Goal: Information Seeking & Learning: Learn about a topic

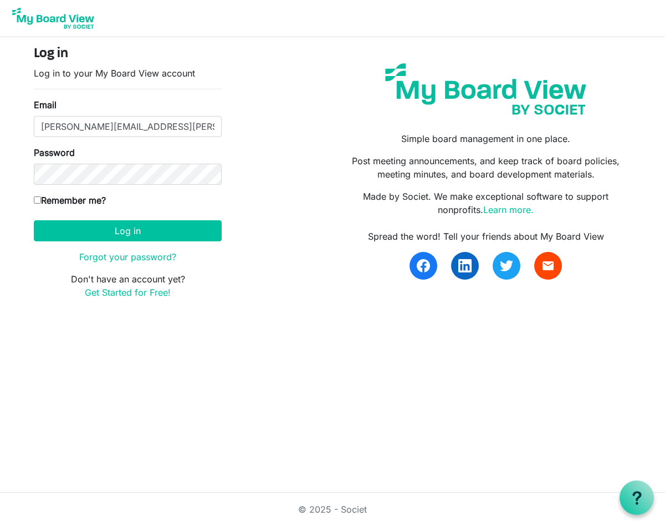
type input "marcus.garcia@halff.com"
click at [34, 220] on button "Log in" at bounding box center [128, 230] width 188 height 21
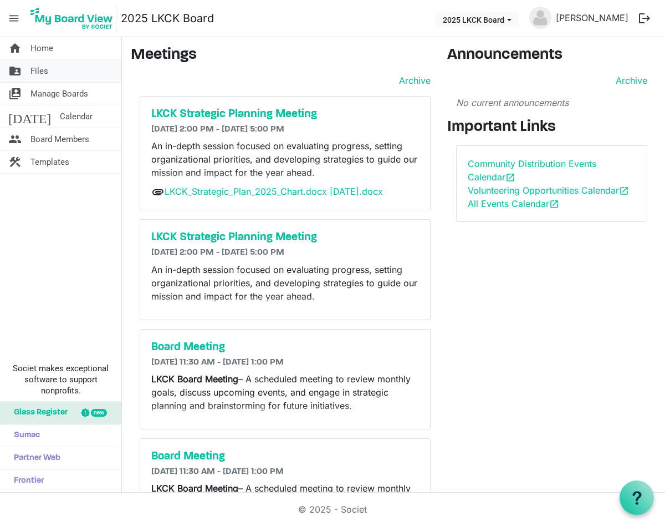
click at [33, 71] on span "Files" at bounding box center [39, 71] width 18 height 22
click at [62, 74] on link "folder_shared Files" at bounding box center [60, 71] width 121 height 22
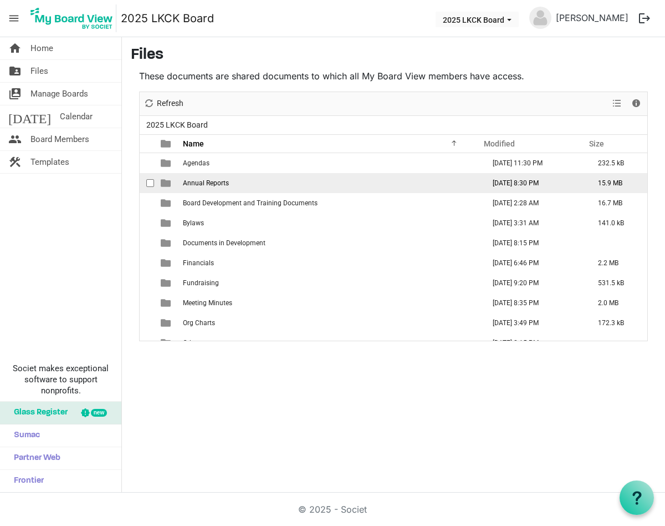
click at [221, 187] on td "Annual Reports" at bounding box center [331, 183] width 302 height 20
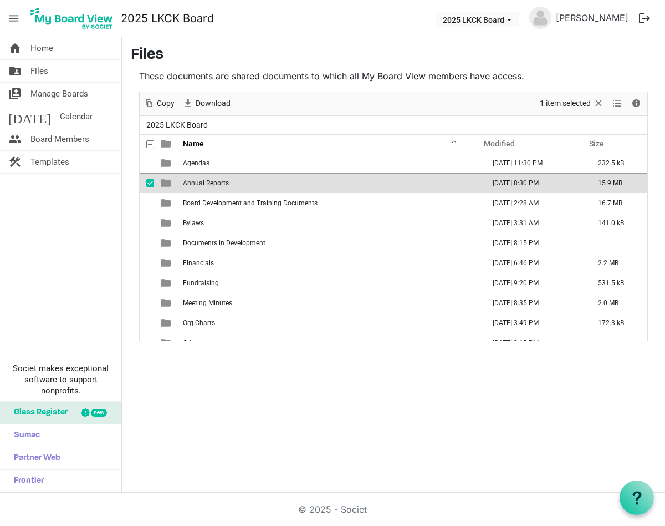
click at [221, 187] on td "Annual Reports" at bounding box center [331, 183] width 302 height 20
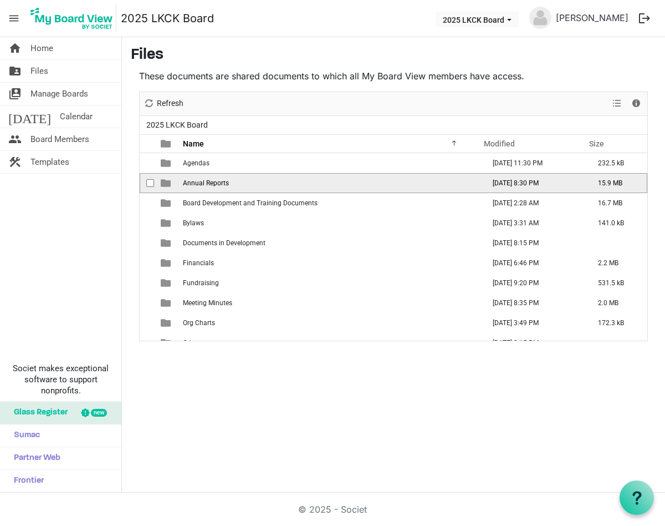
click at [221, 187] on td "Annual Reports" at bounding box center [331, 183] width 302 height 20
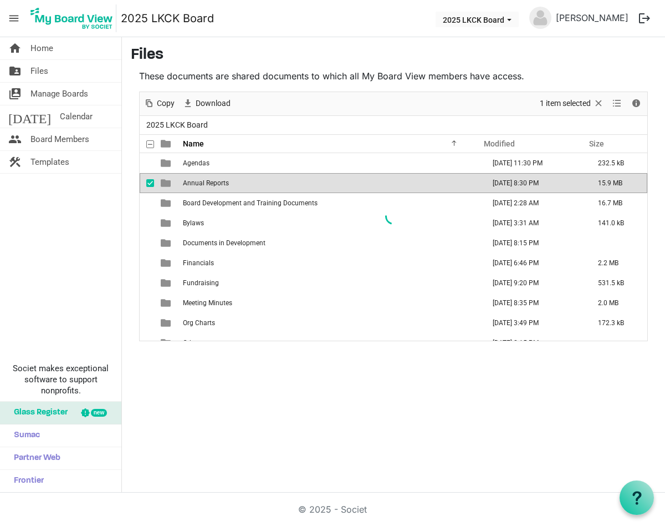
click at [157, 181] on div at bounding box center [394, 216] width 508 height 248
click at [167, 185] on div at bounding box center [394, 216] width 508 height 248
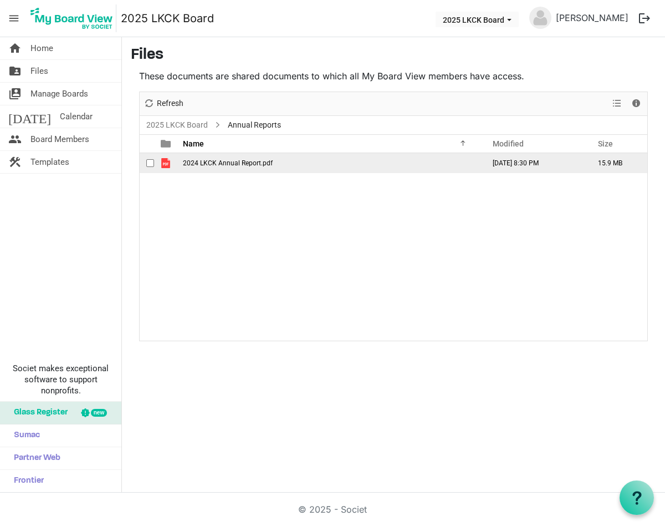
click at [250, 164] on span "2024 LKCK Annual Report.pdf" at bounding box center [228, 163] width 90 height 8
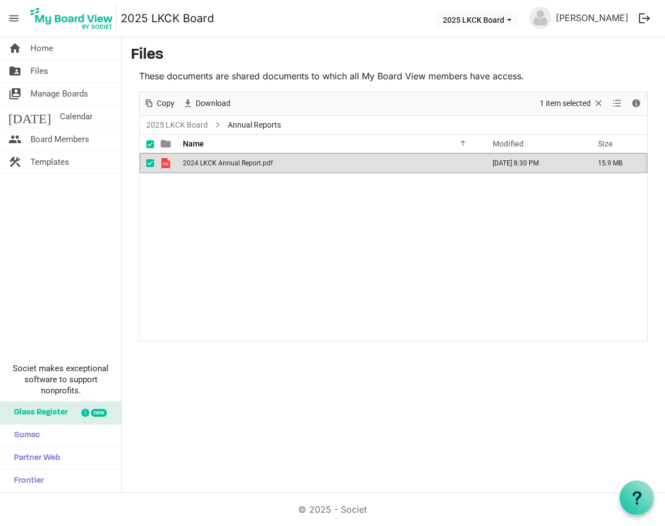
click at [250, 164] on span "2024 LKCK Annual Report.pdf" at bounding box center [228, 163] width 90 height 8
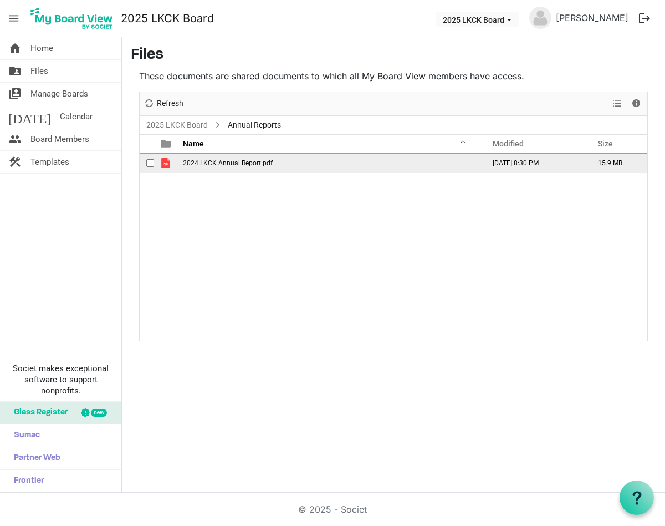
click at [250, 164] on span "2024 LKCK Annual Report.pdf" at bounding box center [228, 163] width 90 height 8
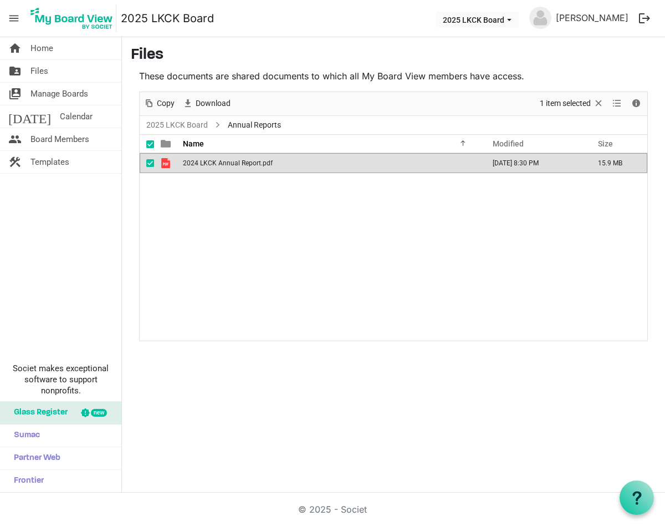
click at [250, 164] on span "2024 LKCK Annual Report.pdf" at bounding box center [228, 163] width 90 height 8
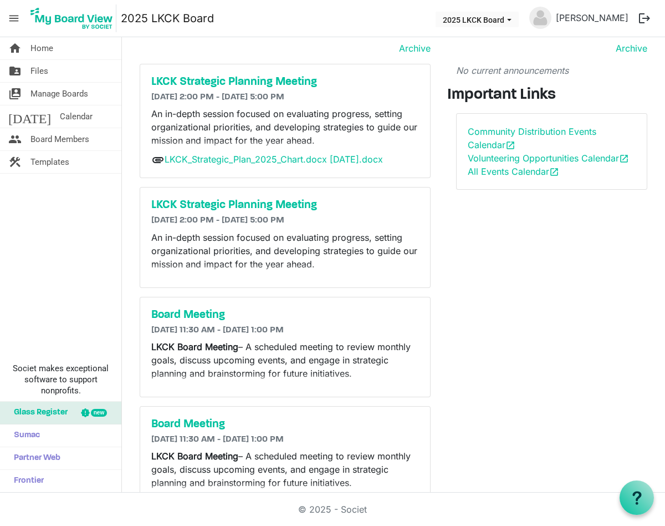
scroll to position [33, 0]
click at [65, 76] on link "folder_shared Files" at bounding box center [60, 71] width 121 height 22
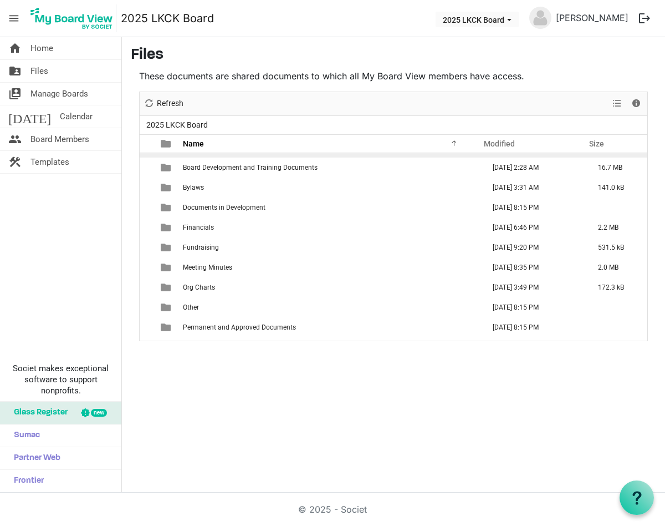
scroll to position [37, 0]
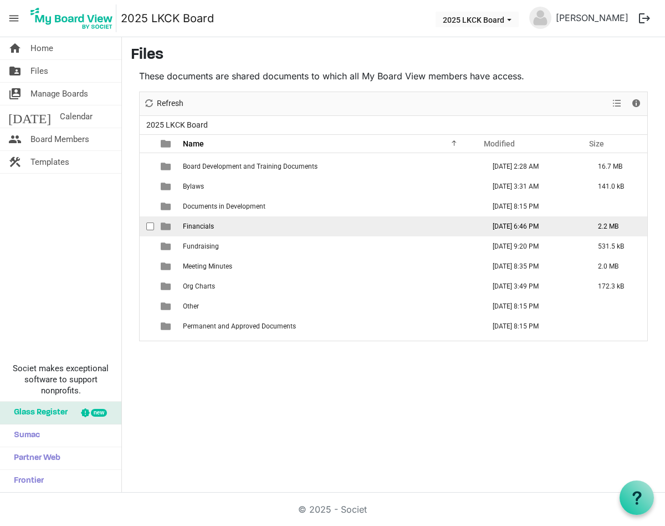
click at [221, 225] on td "Financials" at bounding box center [331, 226] width 302 height 20
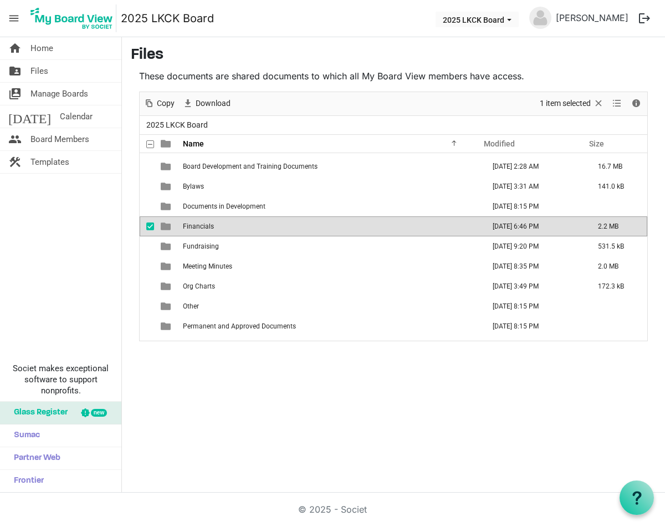
click at [221, 225] on td "Financials" at bounding box center [331, 226] width 302 height 20
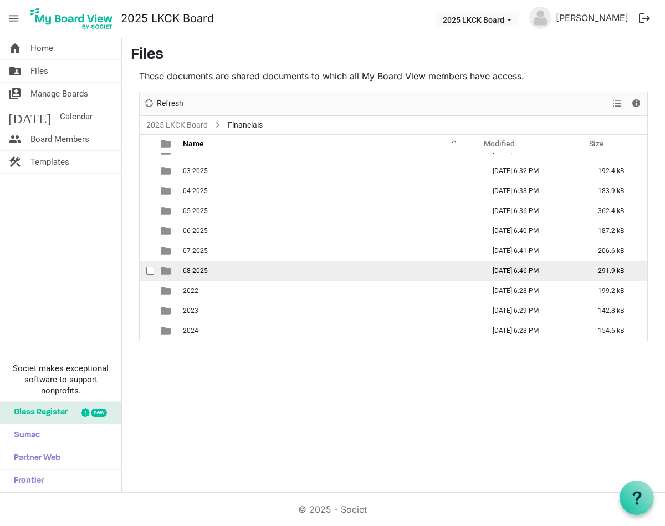
click at [199, 267] on span "08 2025" at bounding box center [195, 271] width 25 height 8
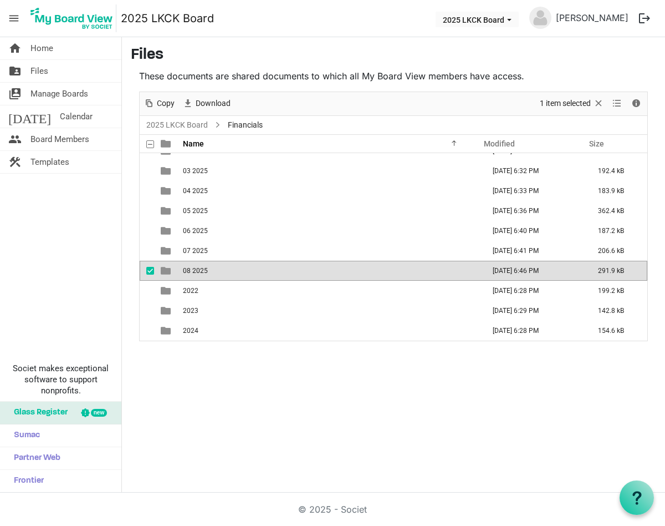
click at [199, 267] on span "08 2025" at bounding box center [195, 271] width 25 height 8
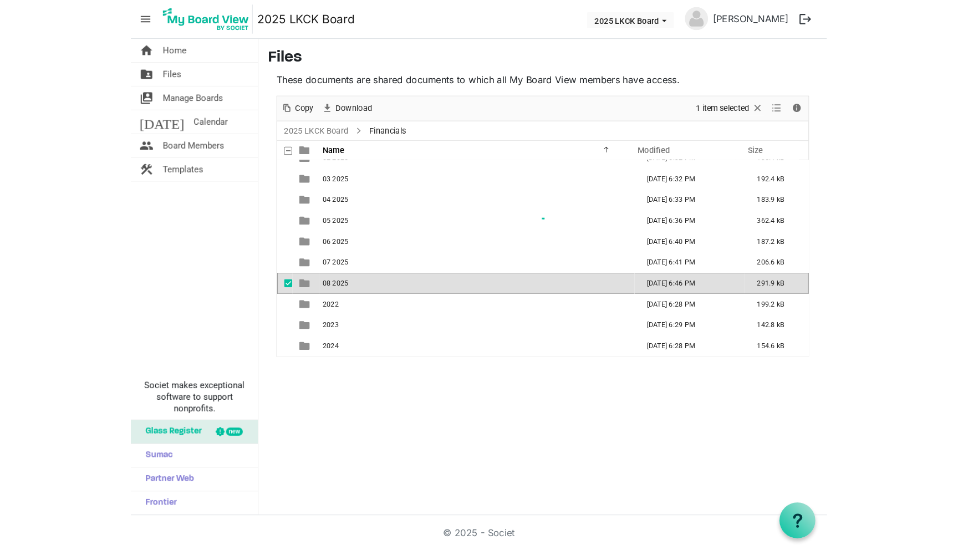
scroll to position [0, 0]
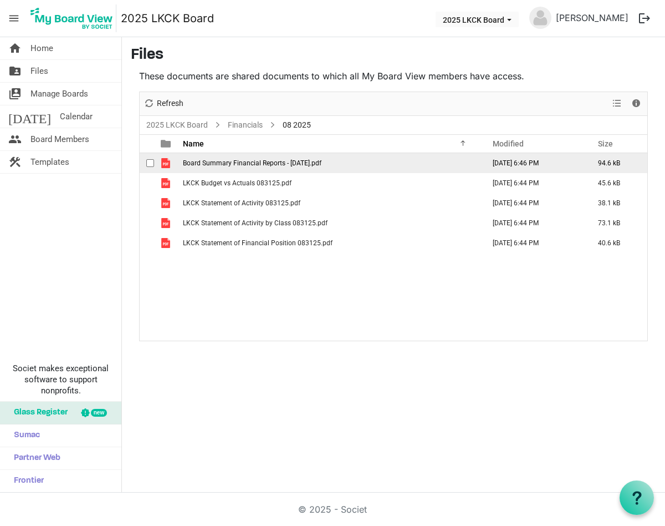
click at [283, 165] on span "Board Summary Financial Reports - August 2025.pdf" at bounding box center [252, 163] width 139 height 8
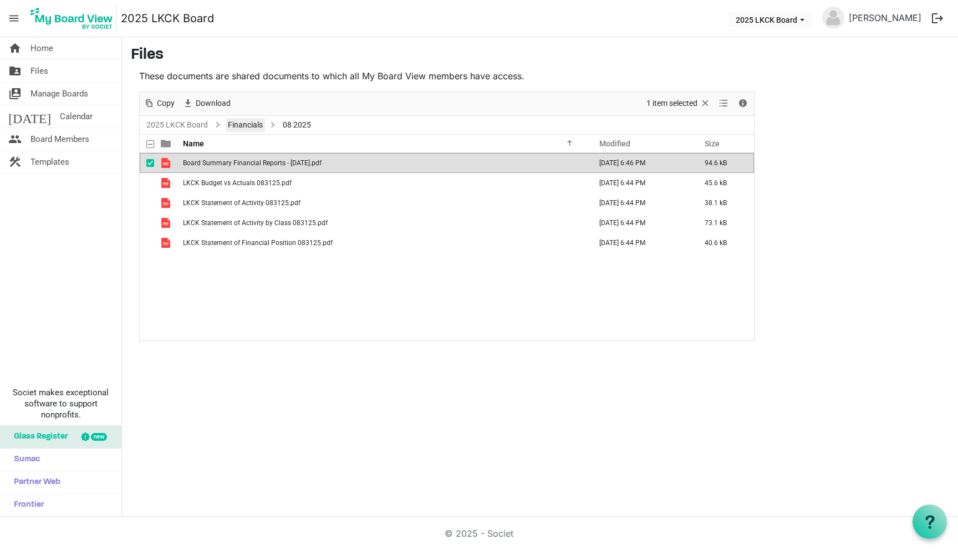
click at [249, 129] on link "Financials" at bounding box center [245, 125] width 39 height 14
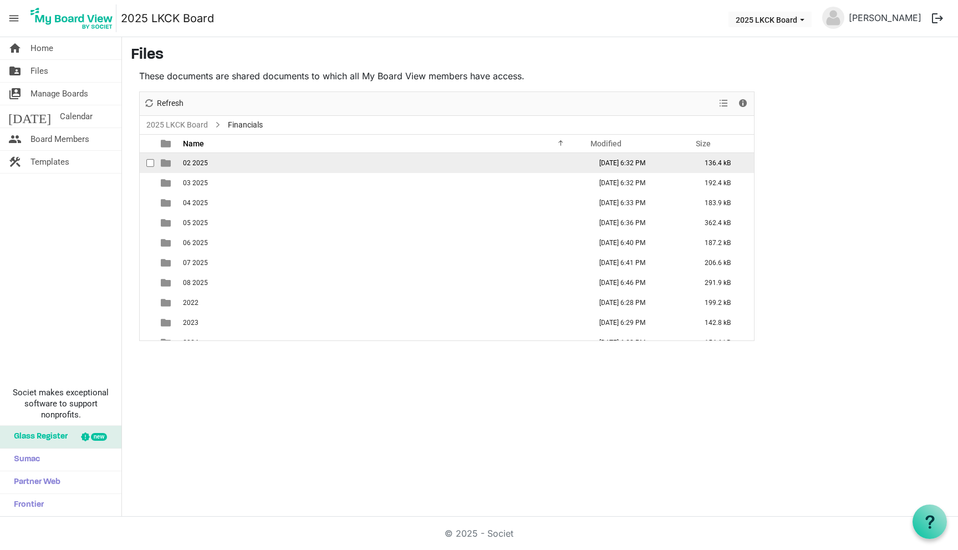
click at [218, 165] on td "02 2025" at bounding box center [384, 163] width 408 height 20
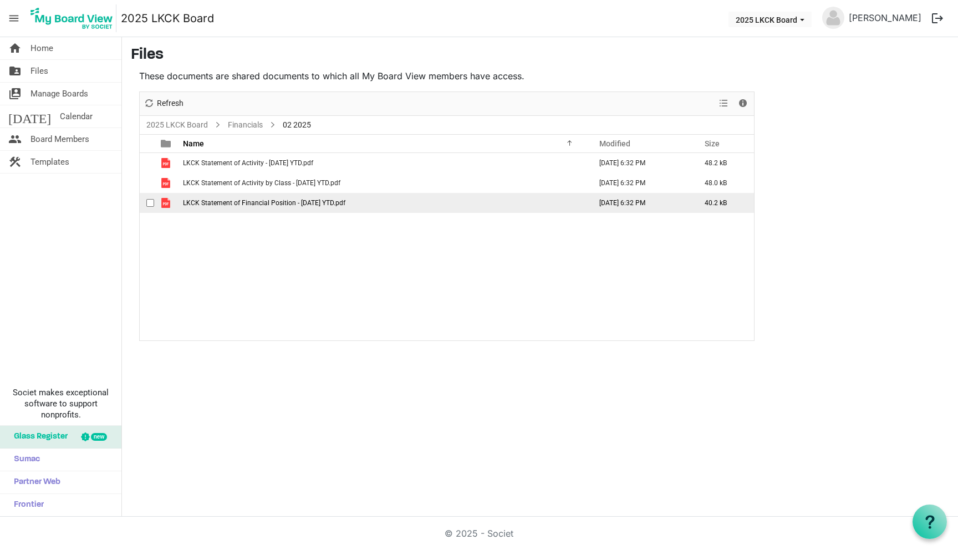
click at [274, 199] on span "LKCK Statement of Financial Position - Feb 2025 YTD.pdf" at bounding box center [264, 203] width 162 height 8
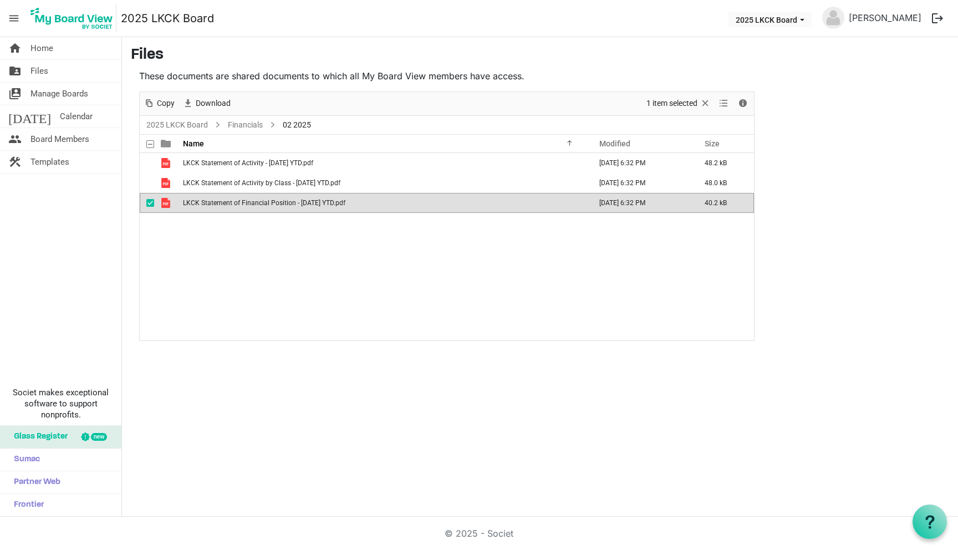
click at [274, 199] on span "LKCK Statement of Financial Position - Feb 2025 YTD.pdf" at bounding box center [264, 203] width 162 height 8
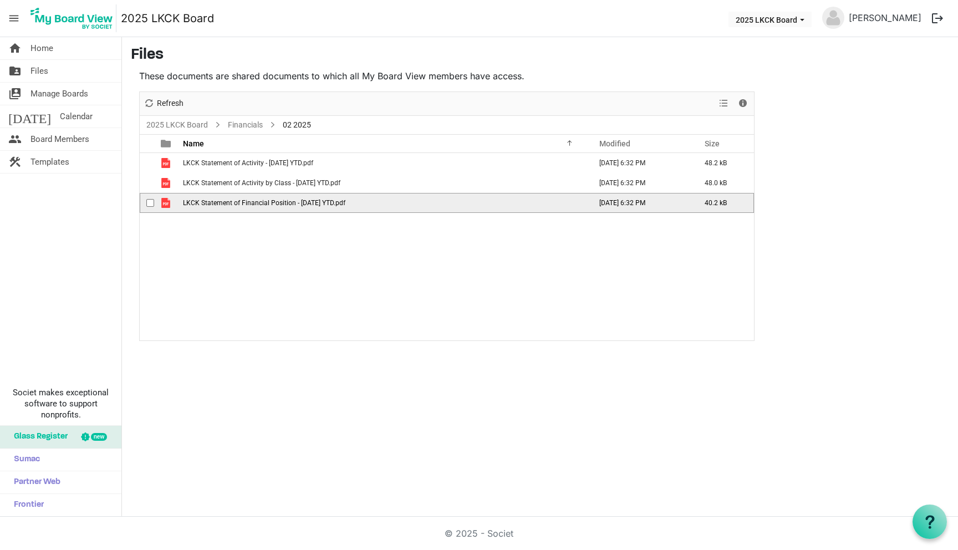
click at [274, 199] on span "LKCK Statement of Financial Position - Feb 2025 YTD.pdf" at bounding box center [264, 203] width 162 height 8
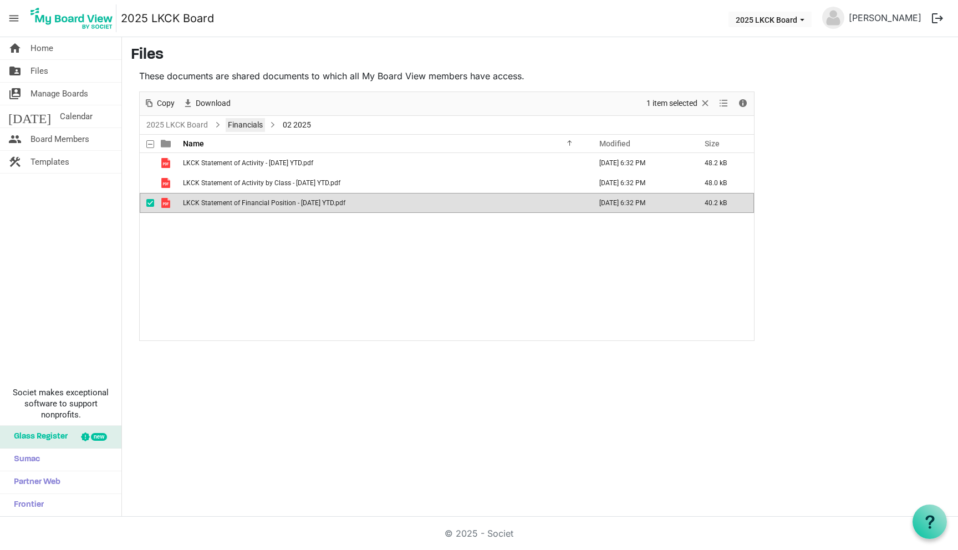
click at [247, 118] on link "Financials" at bounding box center [245, 125] width 39 height 14
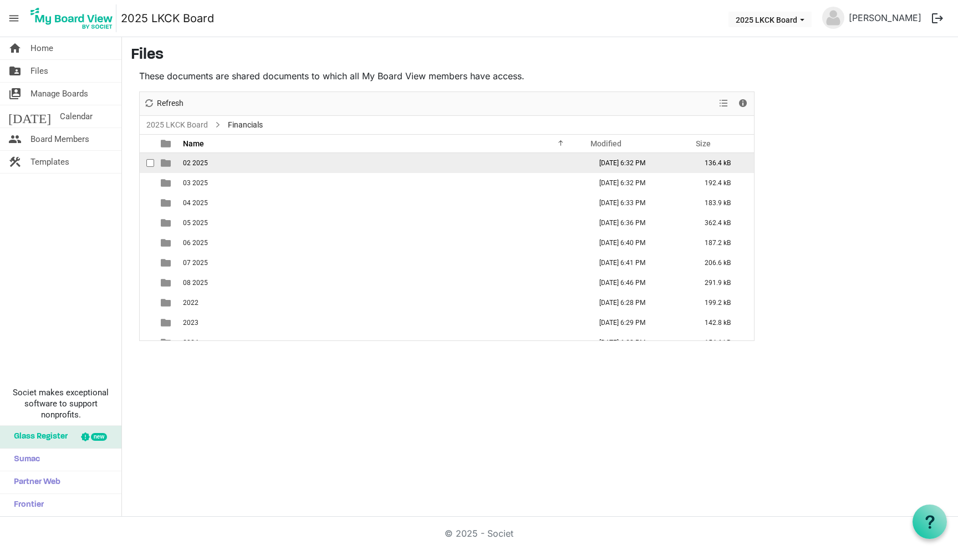
scroll to position [12, 0]
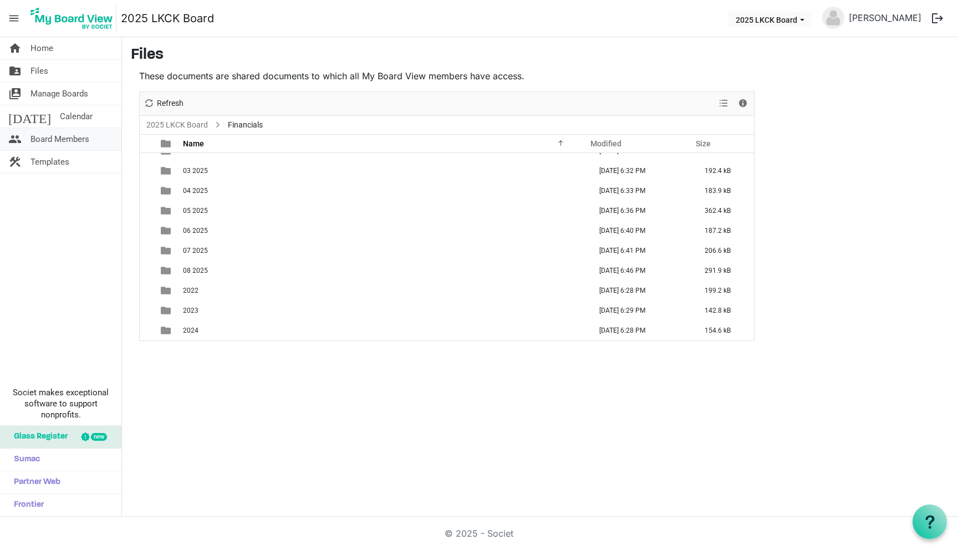
click at [76, 142] on span "Board Members" at bounding box center [59, 139] width 59 height 22
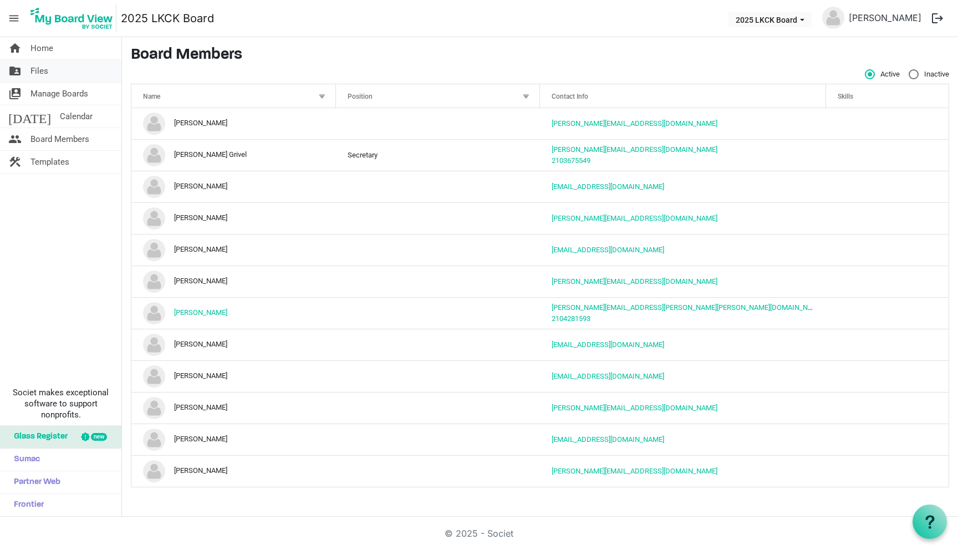
click at [45, 72] on span "Files" at bounding box center [39, 71] width 18 height 22
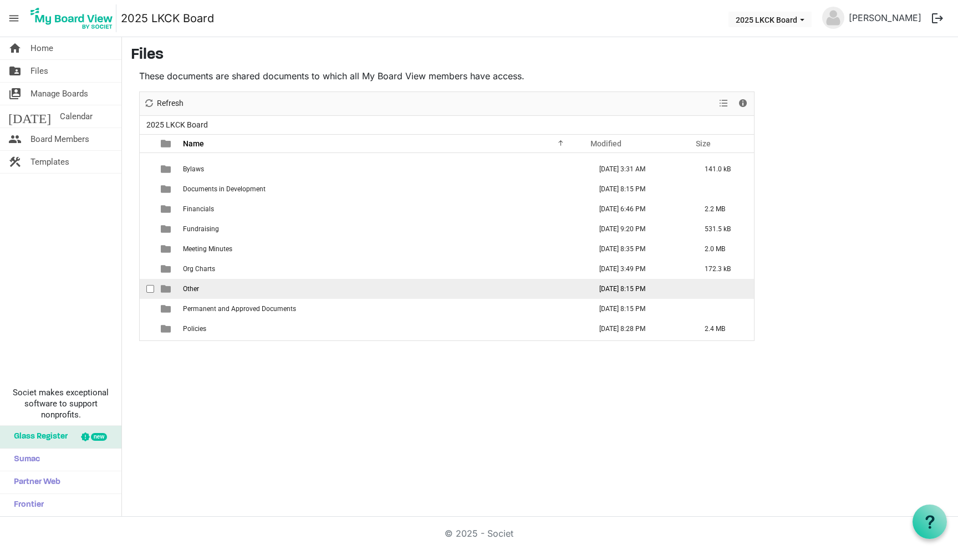
scroll to position [72, 0]
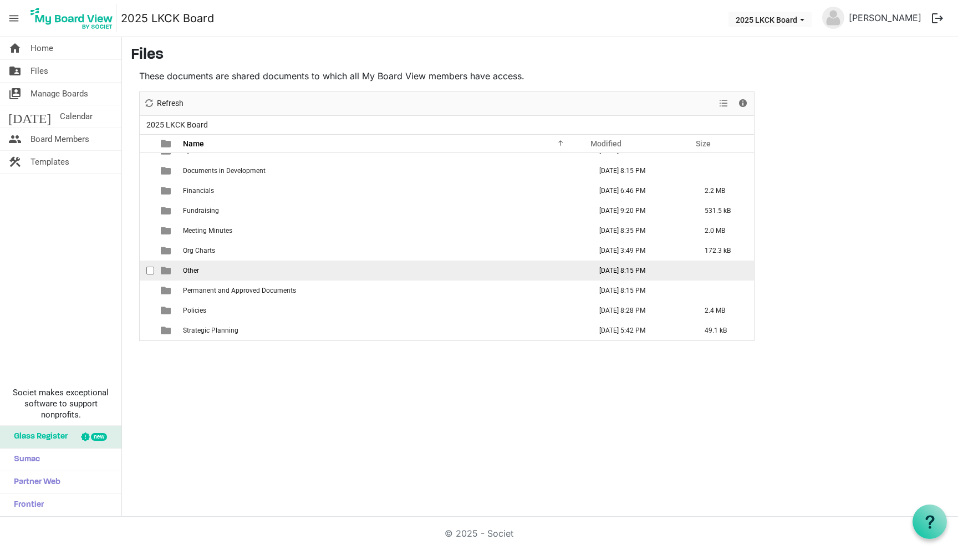
click at [192, 267] on span "Other" at bounding box center [191, 271] width 16 height 8
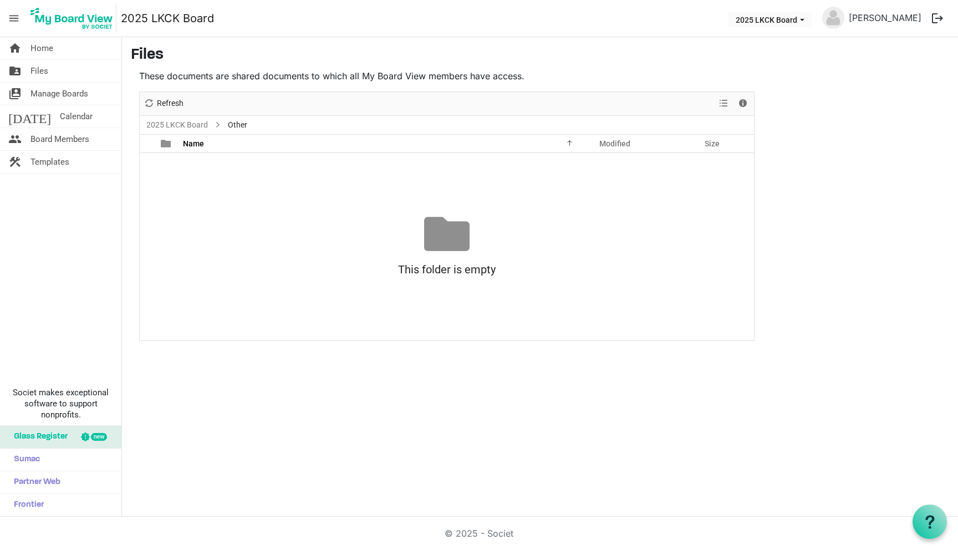
scroll to position [0, 0]
click at [168, 124] on link "2025 LKCK Board" at bounding box center [177, 125] width 66 height 14
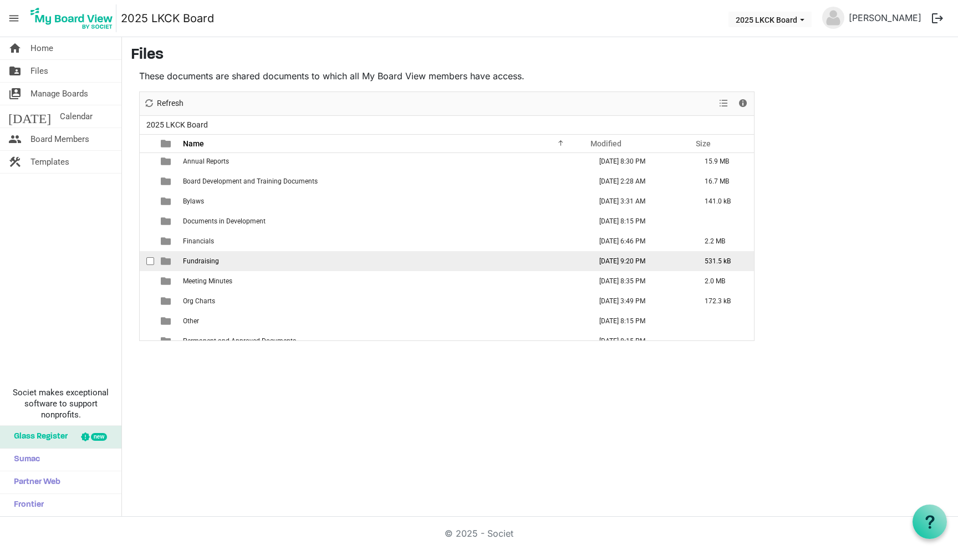
scroll to position [21, 0]
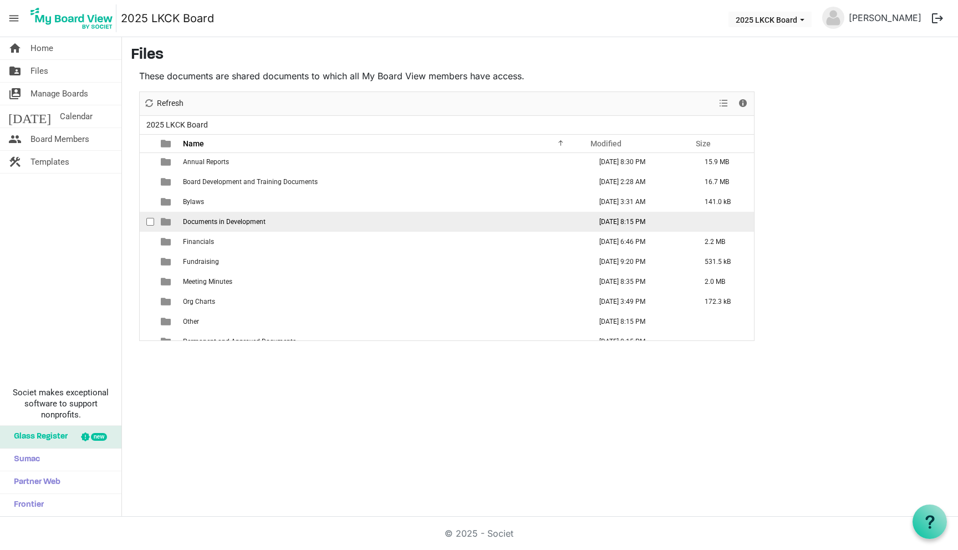
click at [212, 222] on span "Documents in Development" at bounding box center [224, 222] width 83 height 8
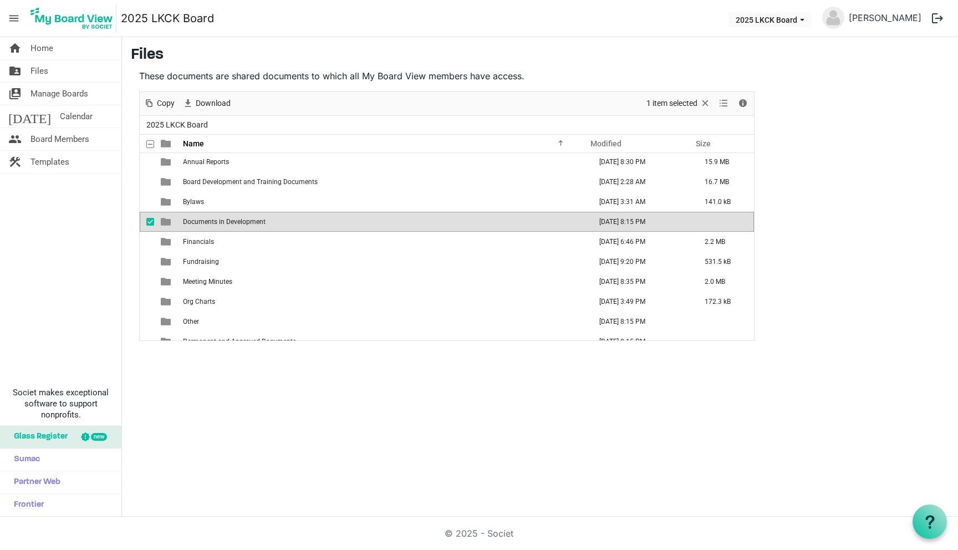
click at [212, 222] on span "Documents in Development" at bounding box center [224, 222] width 83 height 8
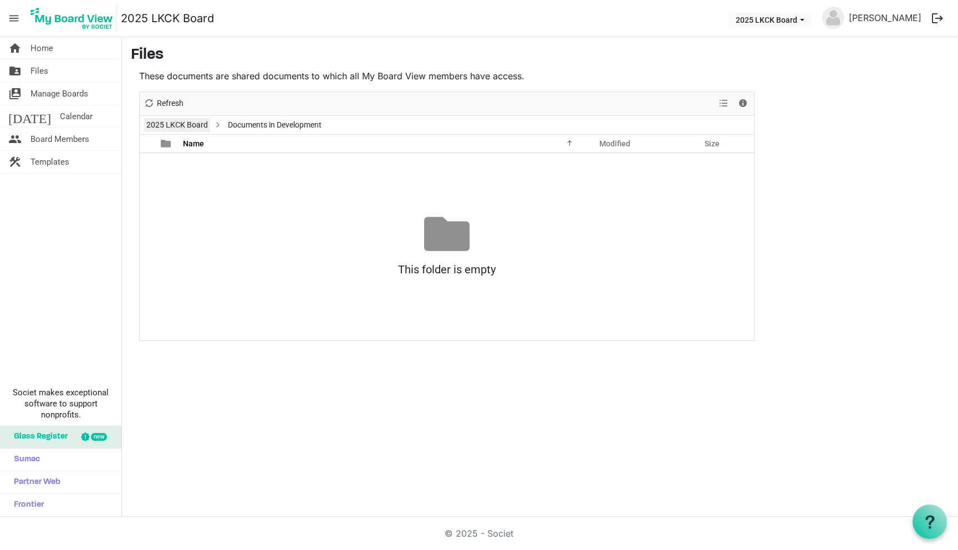
click at [188, 120] on link "2025 LKCK Board" at bounding box center [177, 125] width 66 height 14
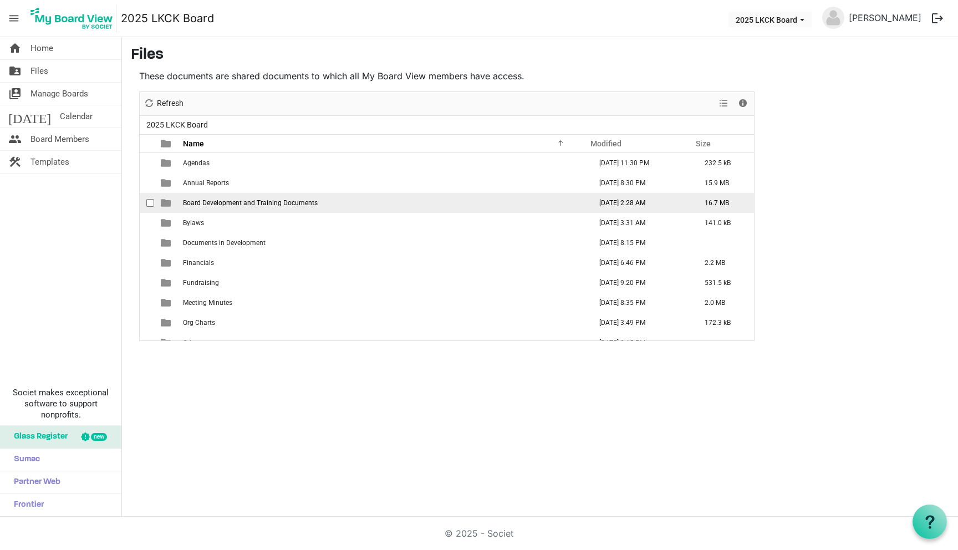
click at [227, 205] on span "Board Development and Training Documents" at bounding box center [250, 203] width 135 height 8
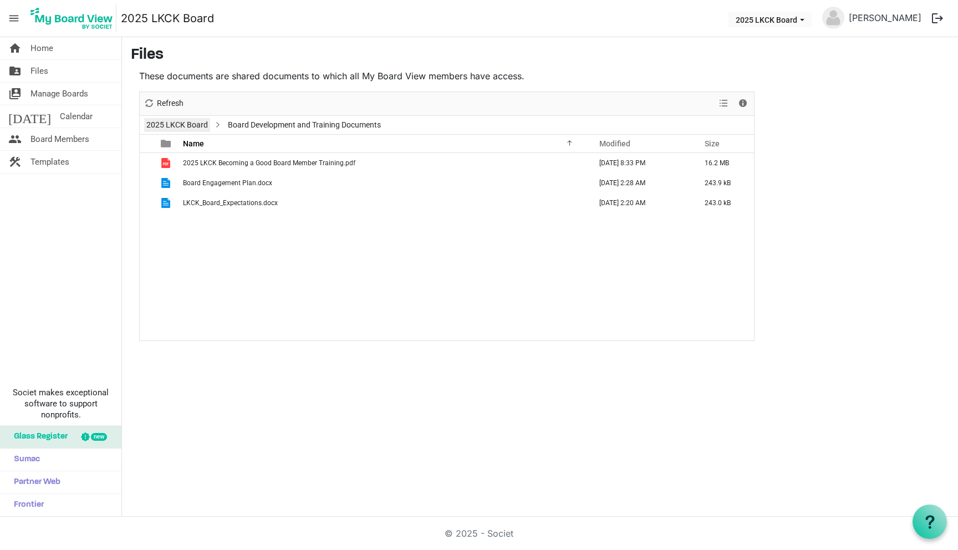
click at [193, 125] on link "2025 LKCK Board" at bounding box center [177, 125] width 66 height 14
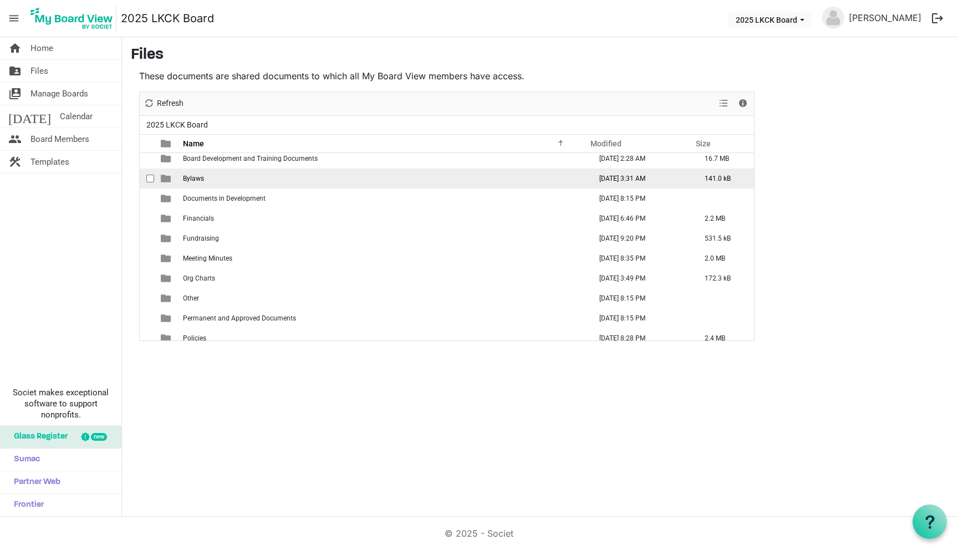
scroll to position [72, 0]
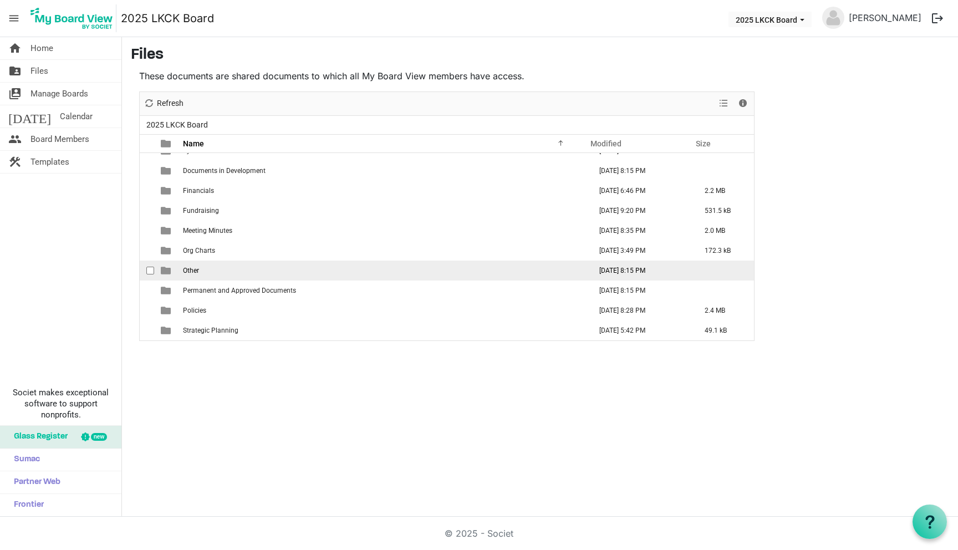
click at [232, 268] on td "Other" at bounding box center [384, 271] width 408 height 20
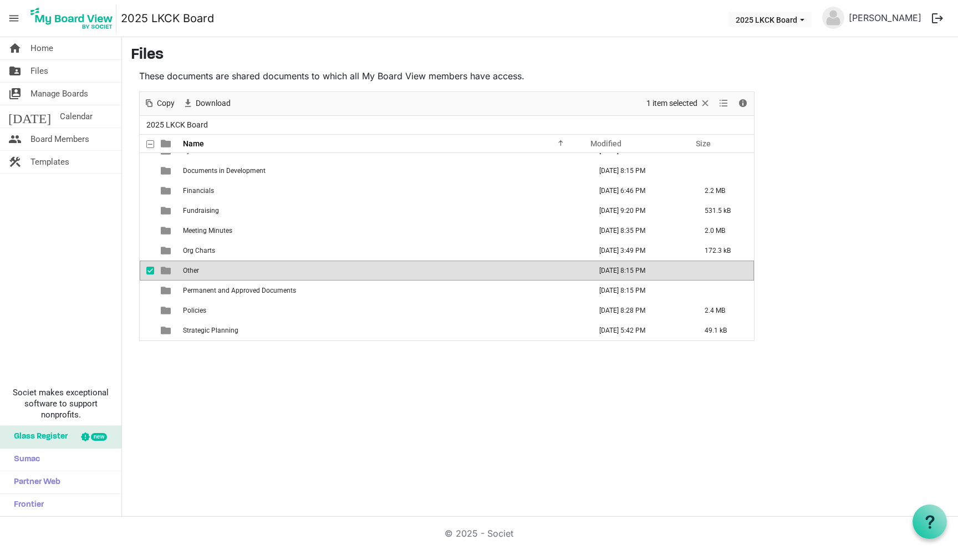
click at [232, 268] on td "Other" at bounding box center [384, 271] width 408 height 20
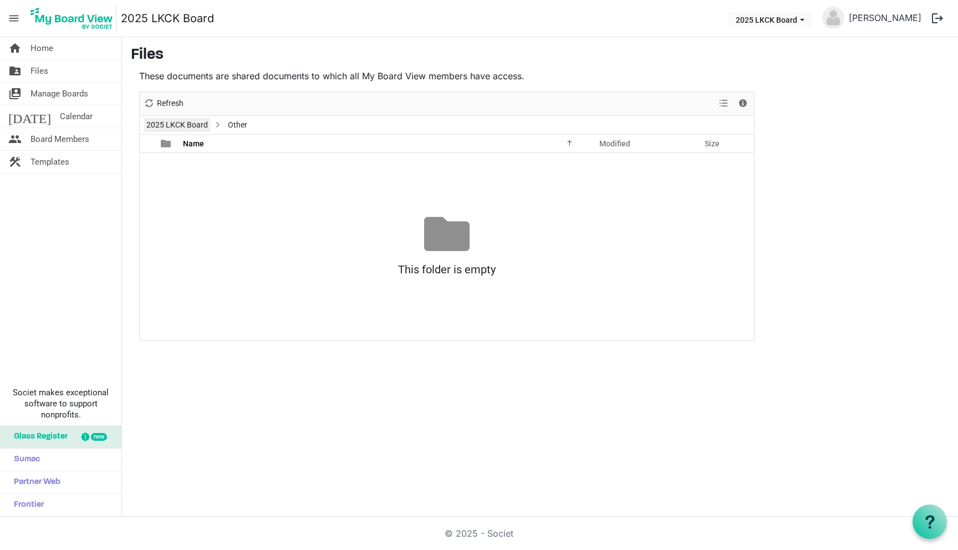
click at [183, 118] on link "2025 LKCK Board" at bounding box center [177, 125] width 66 height 14
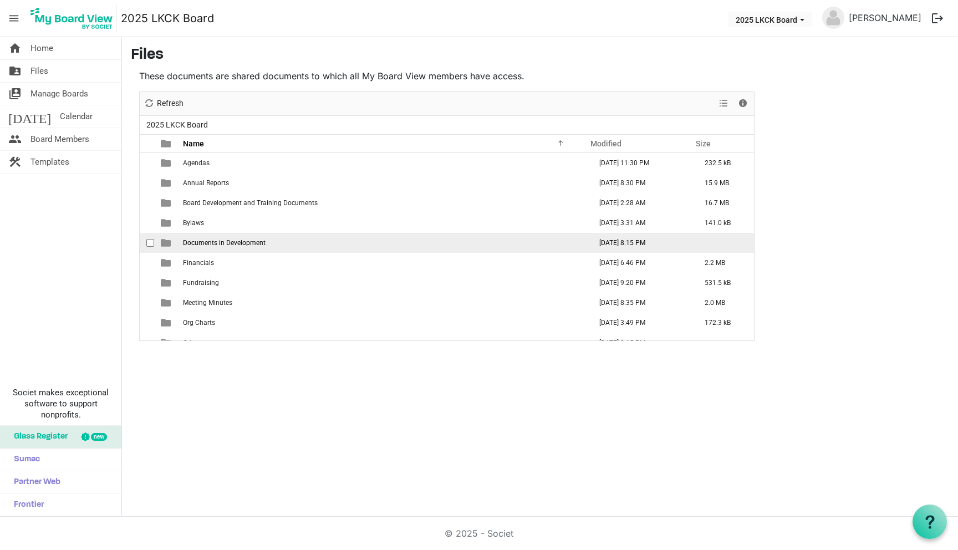
scroll to position [72, 0]
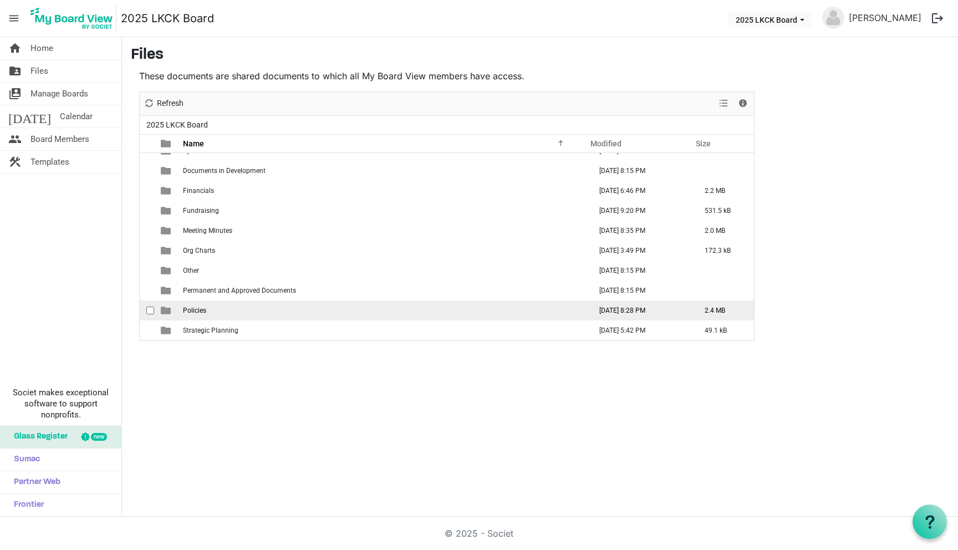
click at [200, 307] on span "Policies" at bounding box center [194, 311] width 23 height 8
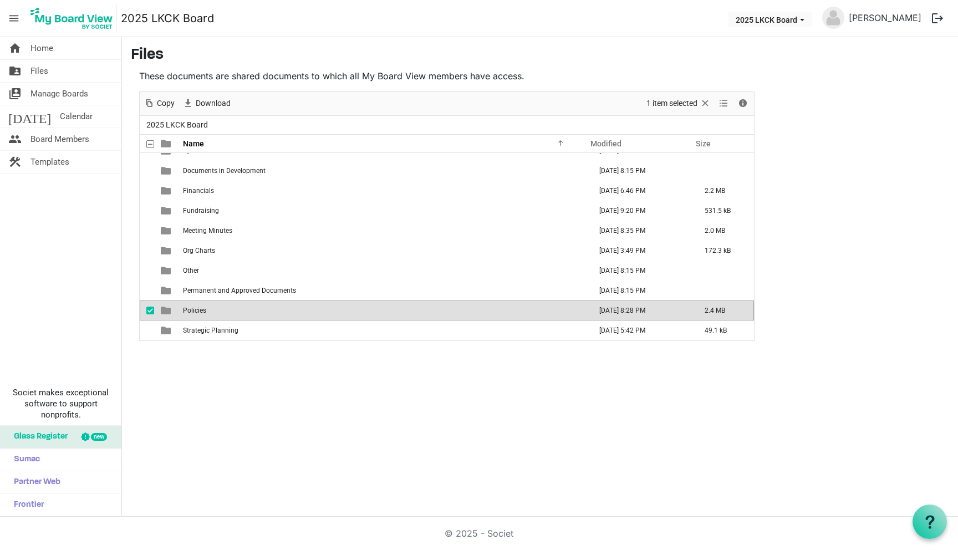
click at [200, 307] on span "Policies" at bounding box center [194, 311] width 23 height 8
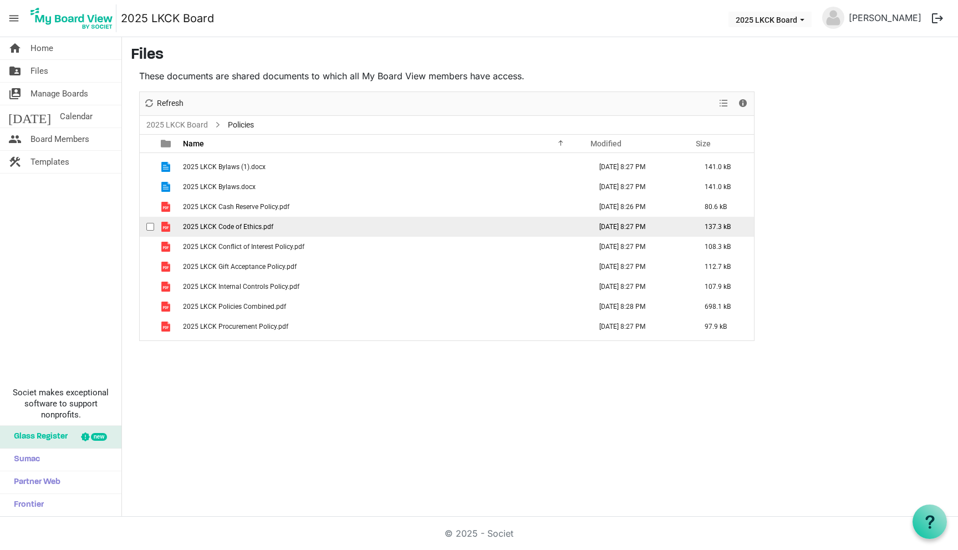
scroll to position [0, 0]
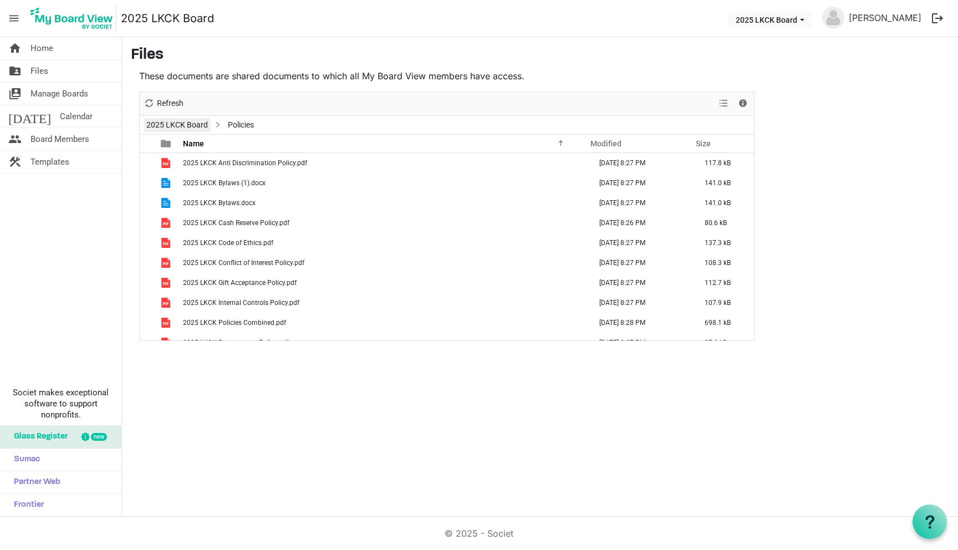
click at [187, 124] on link "2025 LKCK Board" at bounding box center [177, 125] width 66 height 14
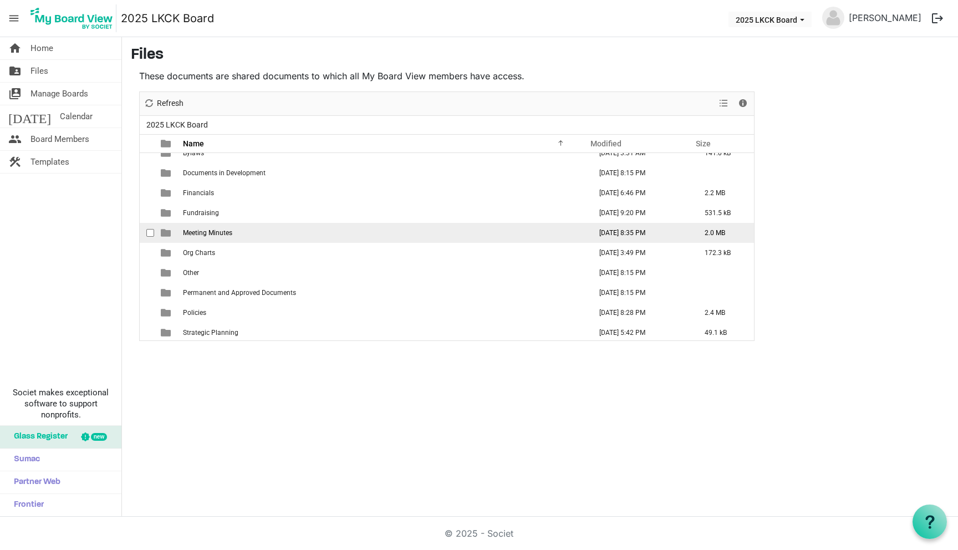
scroll to position [72, 0]
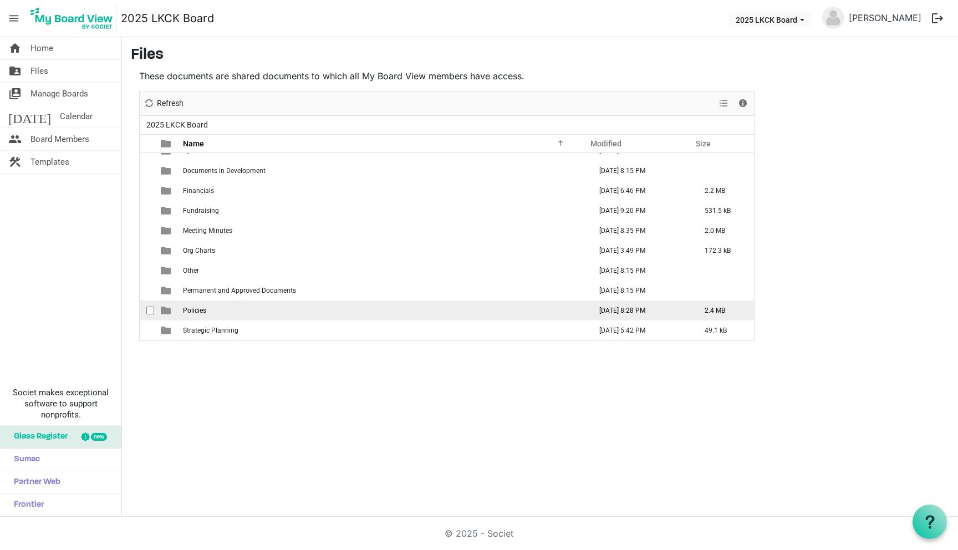
click at [200, 313] on span "Policies" at bounding box center [194, 311] width 23 height 8
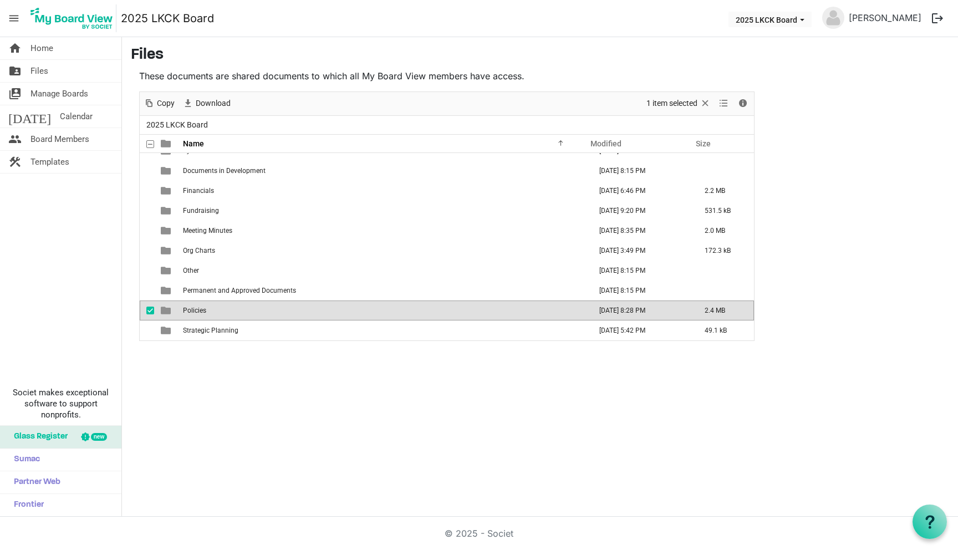
click at [200, 313] on span "Policies" at bounding box center [194, 311] width 23 height 8
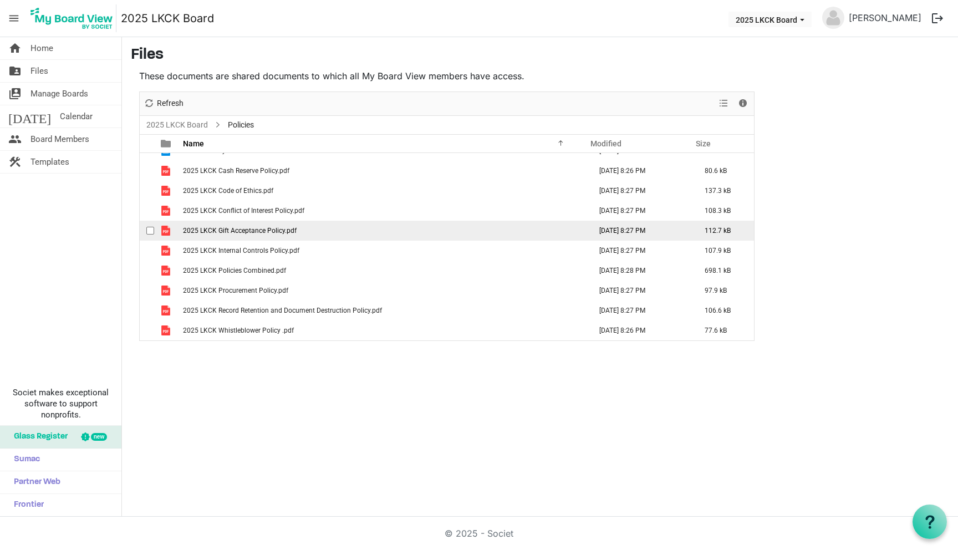
scroll to position [0, 0]
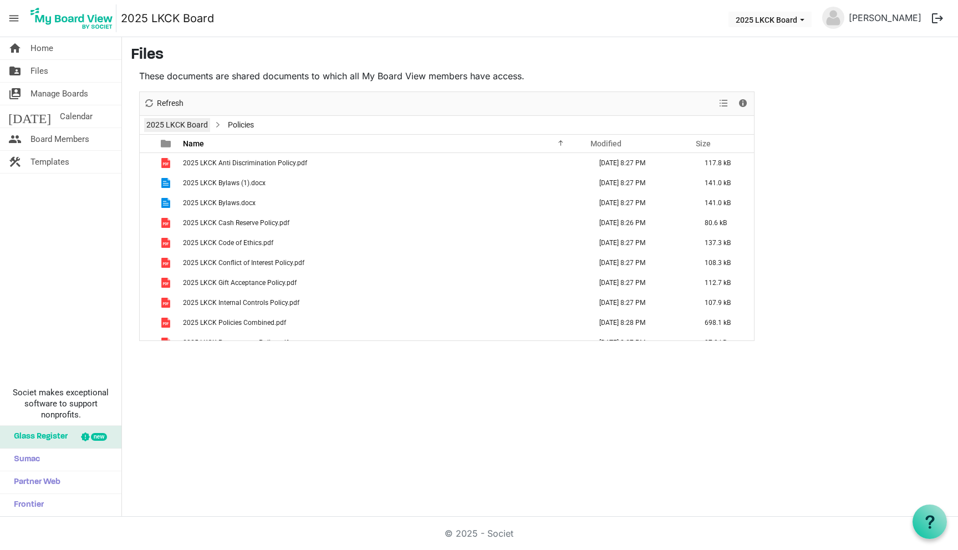
click at [197, 123] on link "2025 LKCK Board" at bounding box center [177, 125] width 66 height 14
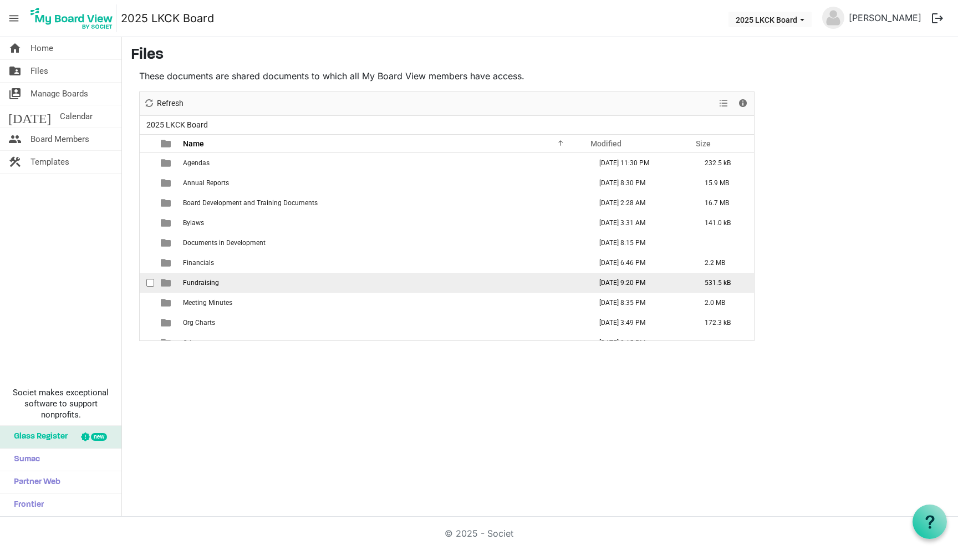
scroll to position [72, 0]
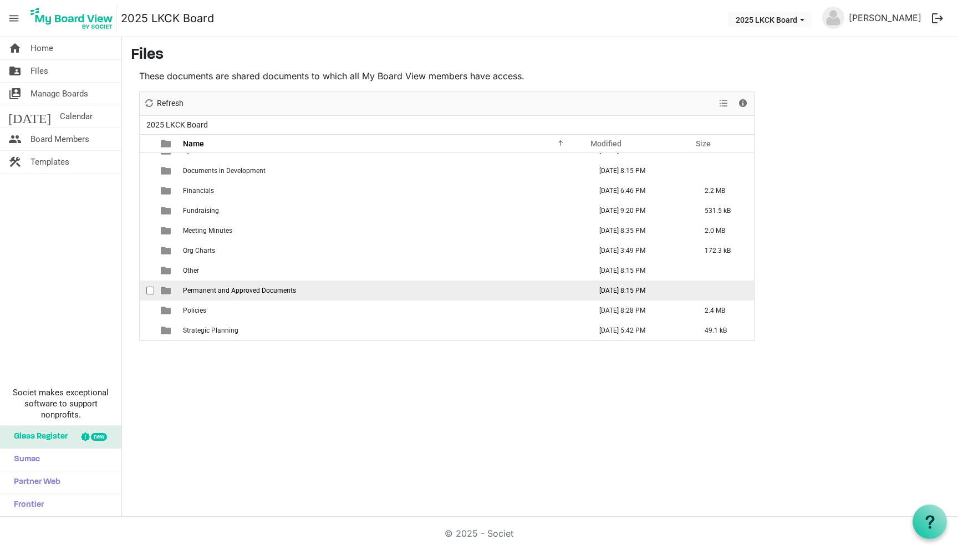
click at [221, 290] on span "Permanent and Approved Documents" at bounding box center [239, 291] width 113 height 8
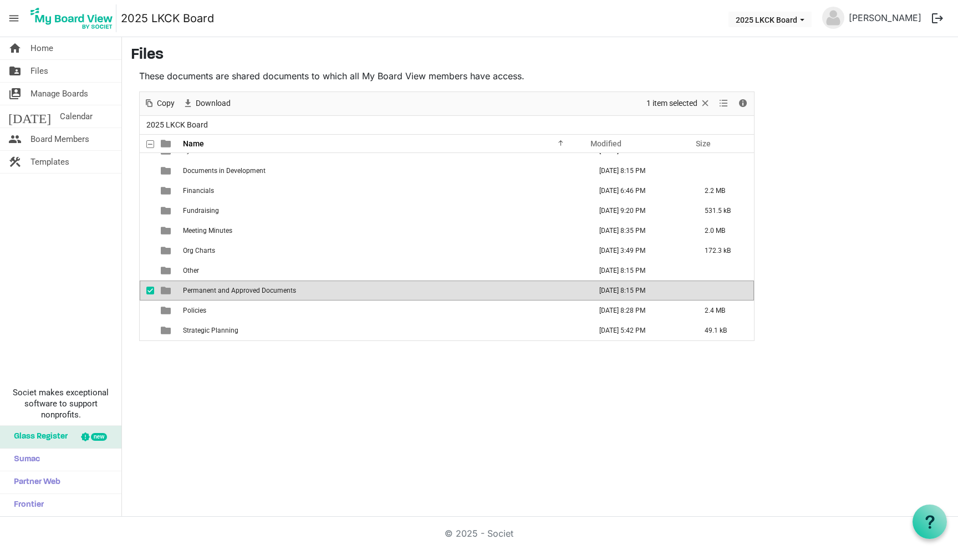
click at [221, 290] on span "Permanent and Approved Documents" at bounding box center [239, 291] width 113 height 8
click at [221, 290] on div at bounding box center [447, 216] width 614 height 248
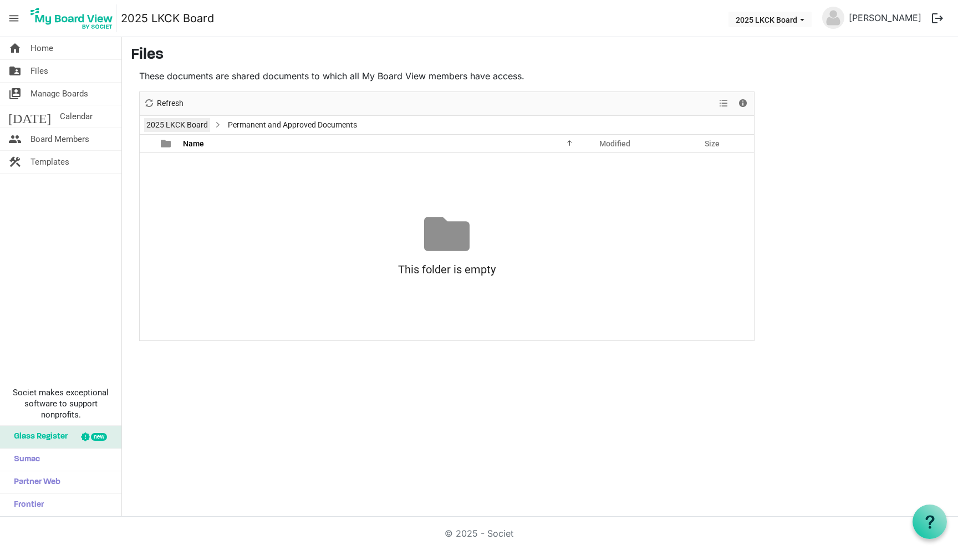
click at [191, 124] on link "2025 LKCK Board" at bounding box center [177, 125] width 66 height 14
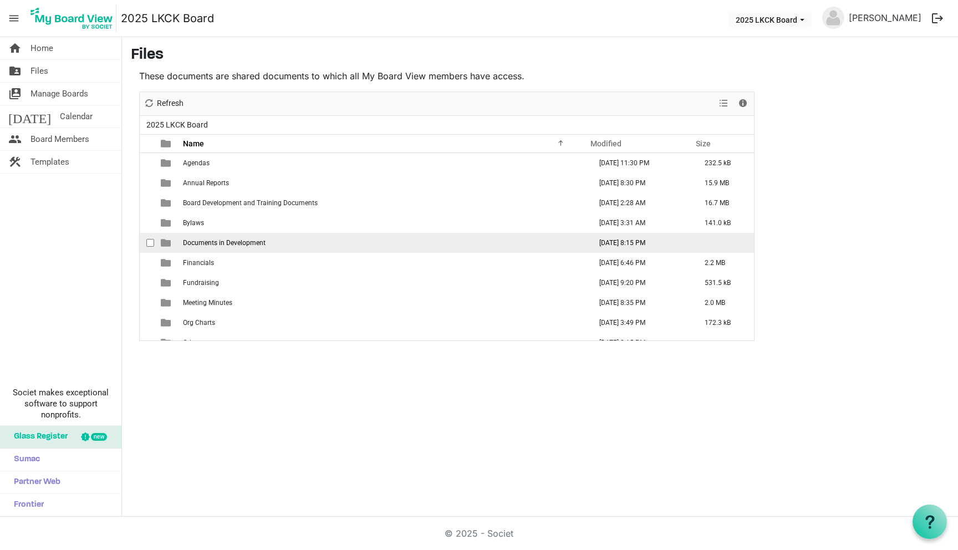
scroll to position [72, 0]
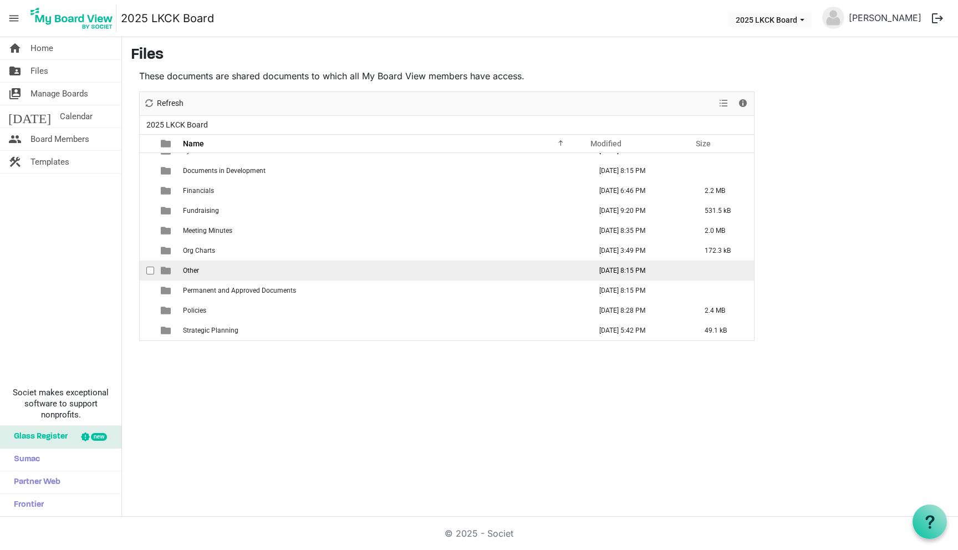
click at [200, 268] on td "Other" at bounding box center [384, 271] width 408 height 20
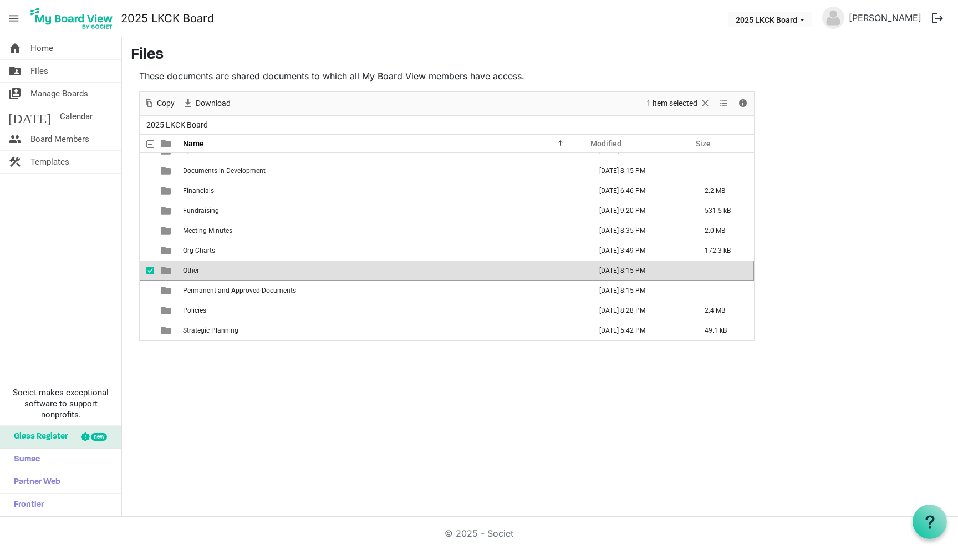
click at [200, 268] on td "Other" at bounding box center [384, 271] width 408 height 20
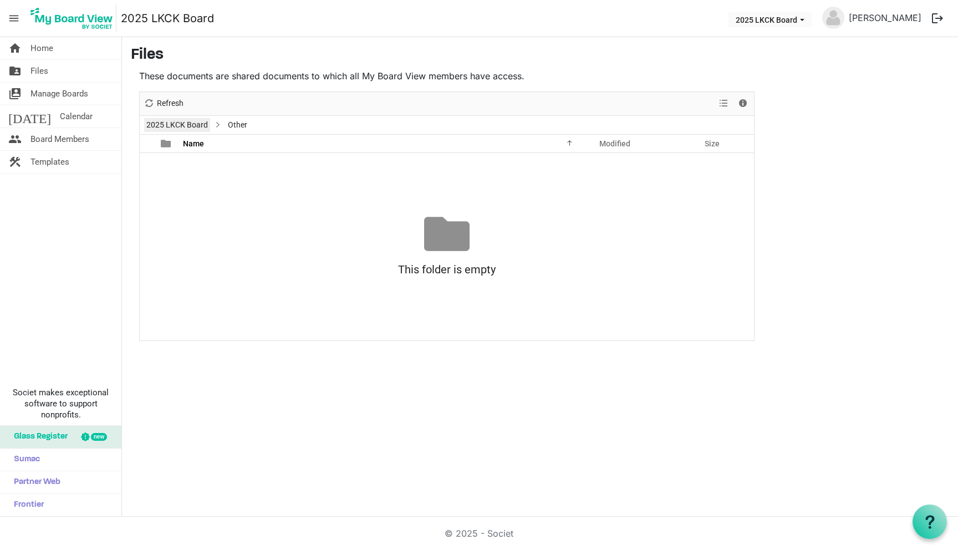
click at [192, 122] on link "2025 LKCK Board" at bounding box center [177, 125] width 66 height 14
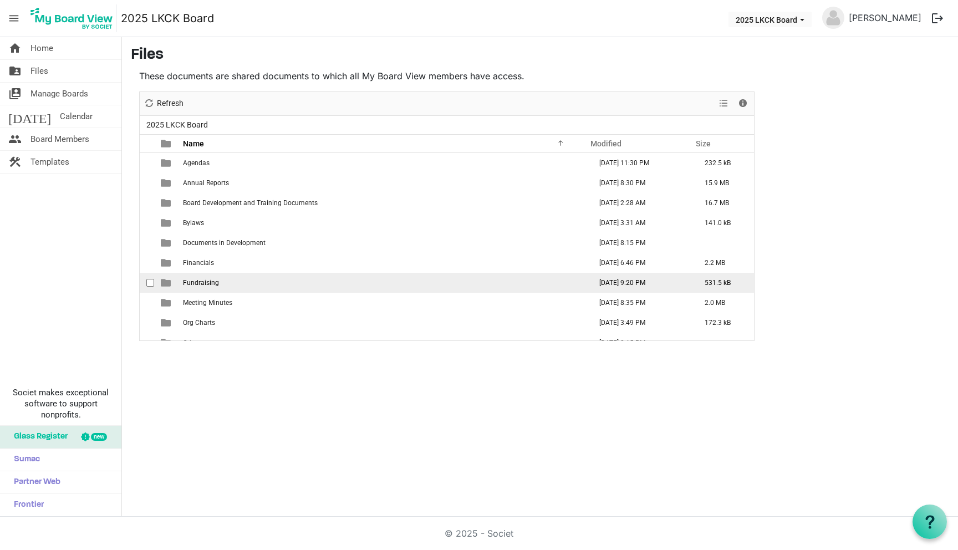
scroll to position [72, 0]
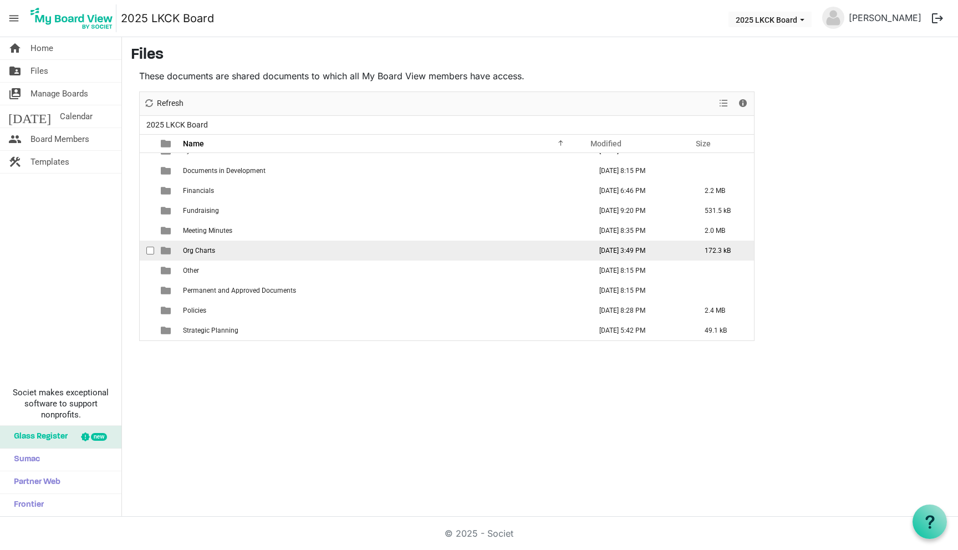
click at [212, 252] on span "Org Charts" at bounding box center [199, 251] width 32 height 8
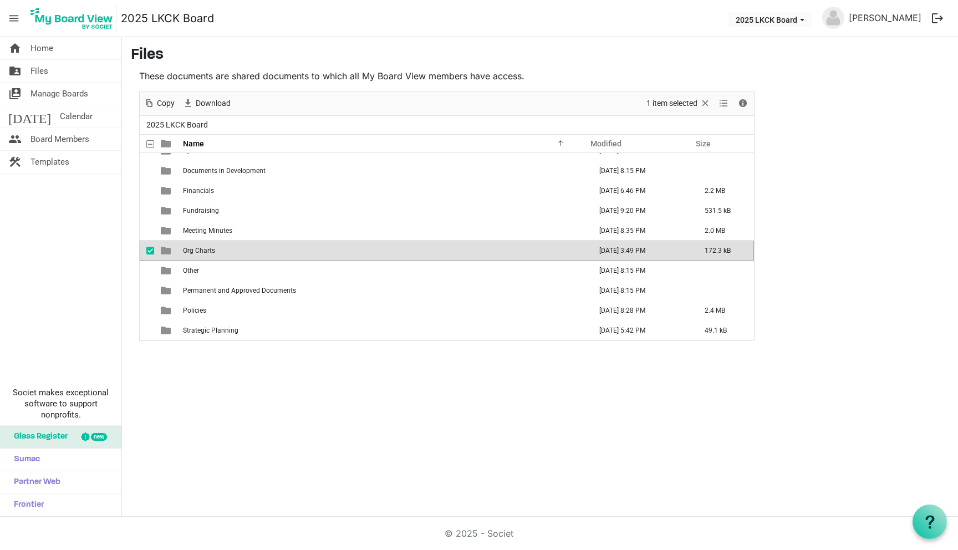
click at [212, 252] on span "Org Charts" at bounding box center [199, 251] width 32 height 8
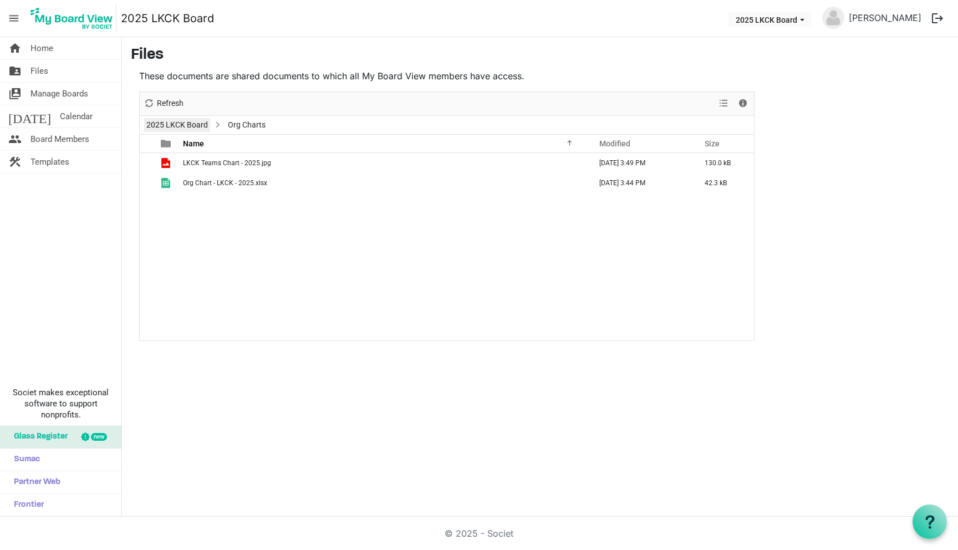
click at [197, 123] on link "2025 LKCK Board" at bounding box center [177, 125] width 66 height 14
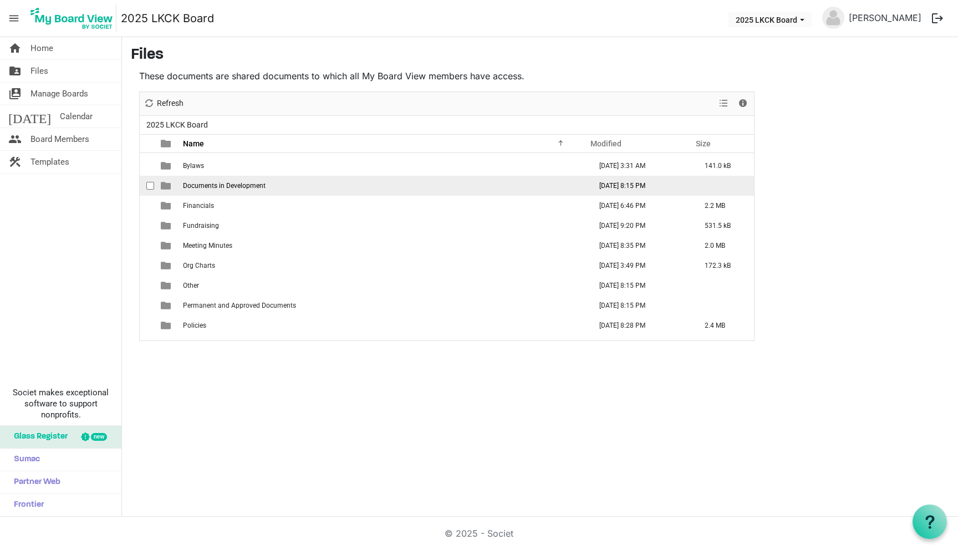
scroll to position [72, 0]
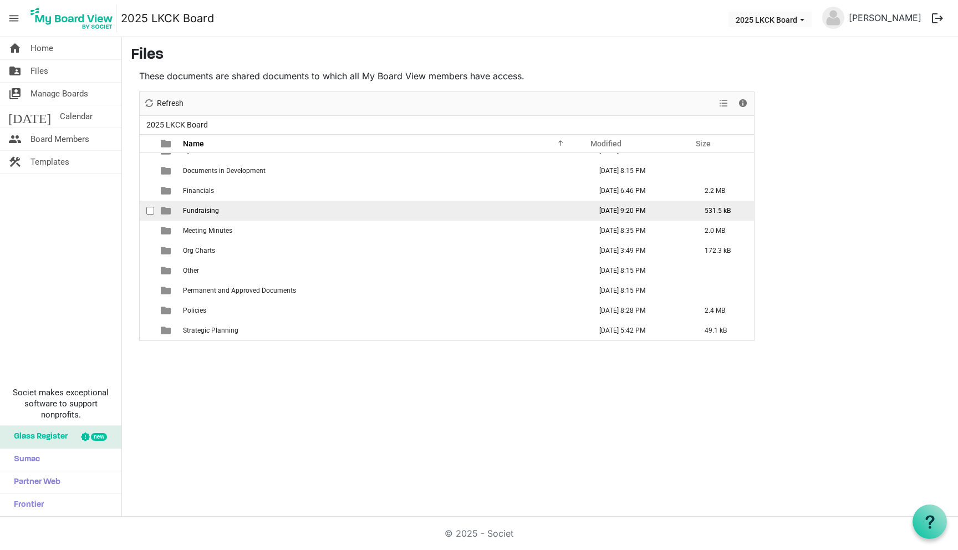
click at [203, 210] on span "Fundraising" at bounding box center [201, 211] width 36 height 8
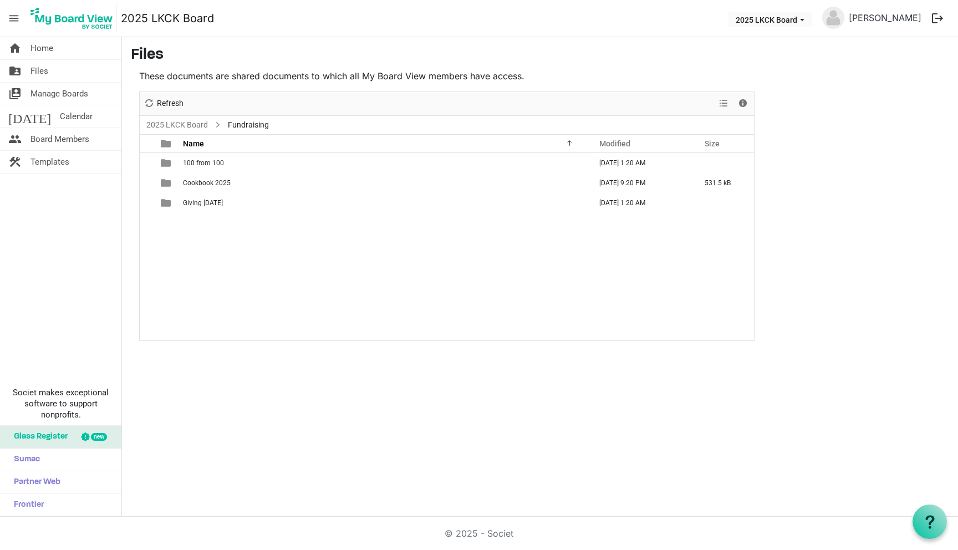
scroll to position [0, 0]
click at [194, 128] on link "2025 LKCK Board" at bounding box center [177, 125] width 66 height 14
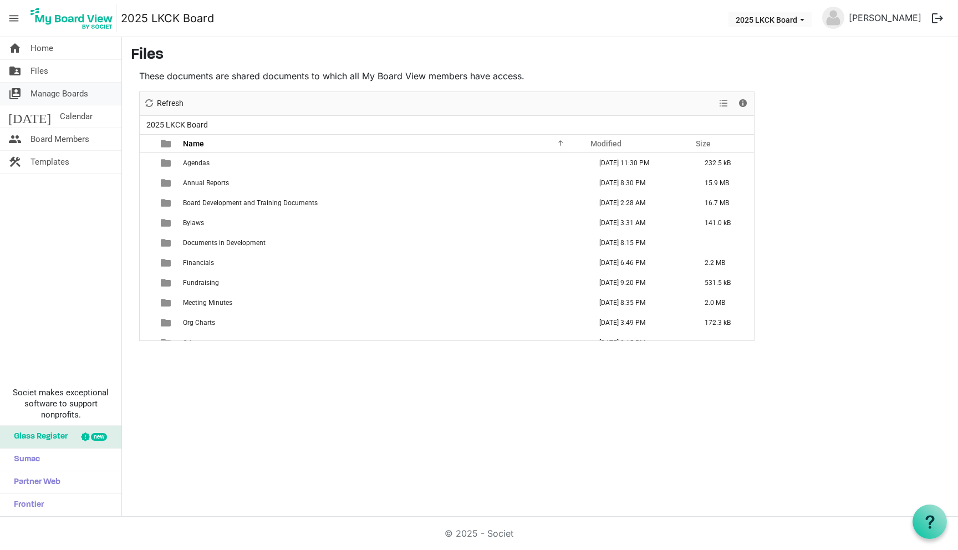
click at [64, 96] on span "Manage Boards" at bounding box center [59, 94] width 58 height 22
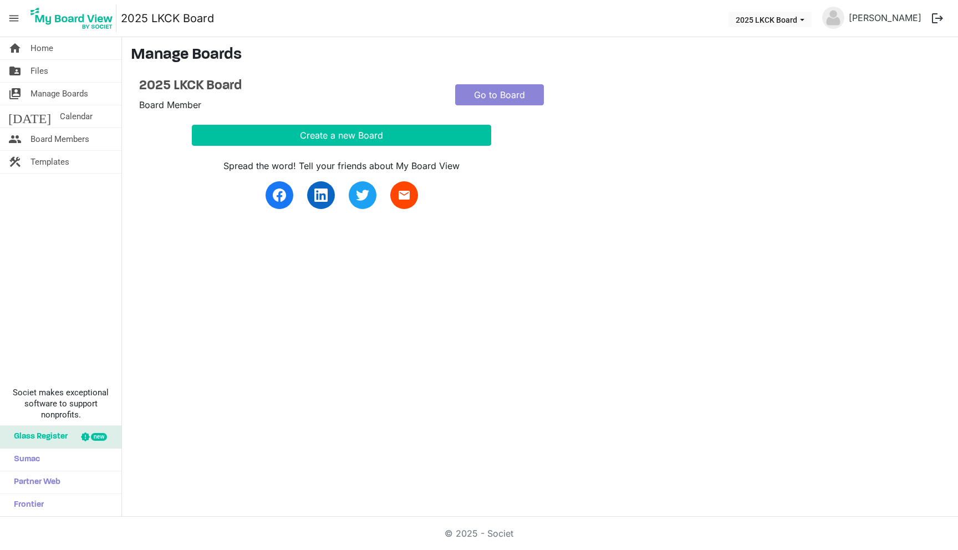
click at [38, 77] on span "Files" at bounding box center [39, 71] width 18 height 22
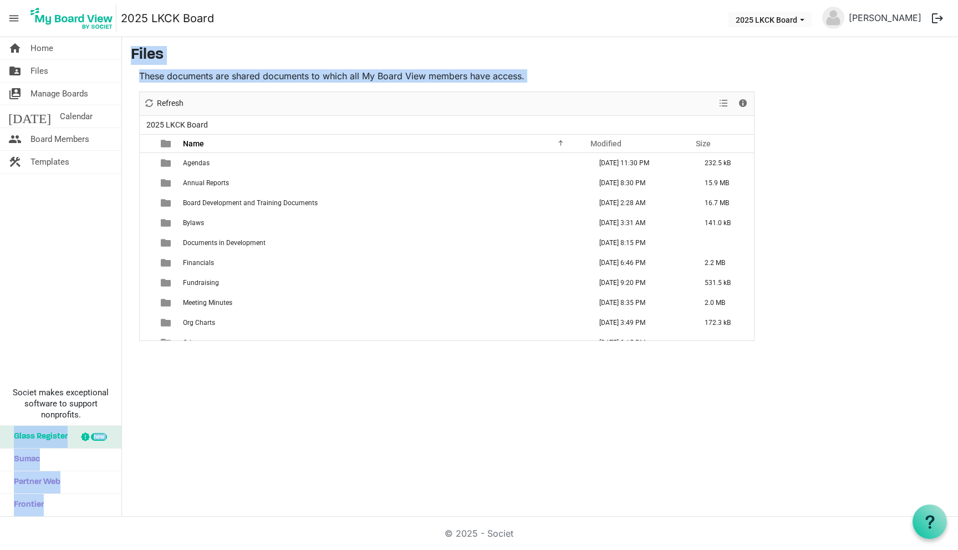
drag, startPoint x: 121, startPoint y: 406, endPoint x: 176, endPoint y: 390, distance: 57.2
click at [175, 390] on div "home Home folder_shared Files switch_account Manage Boards [DATE] Calendar peop…" at bounding box center [479, 277] width 958 height 480
click at [176, 390] on div "home Home folder_shared Files switch_account Manage Boards [DATE] Calendar peop…" at bounding box center [479, 277] width 958 height 480
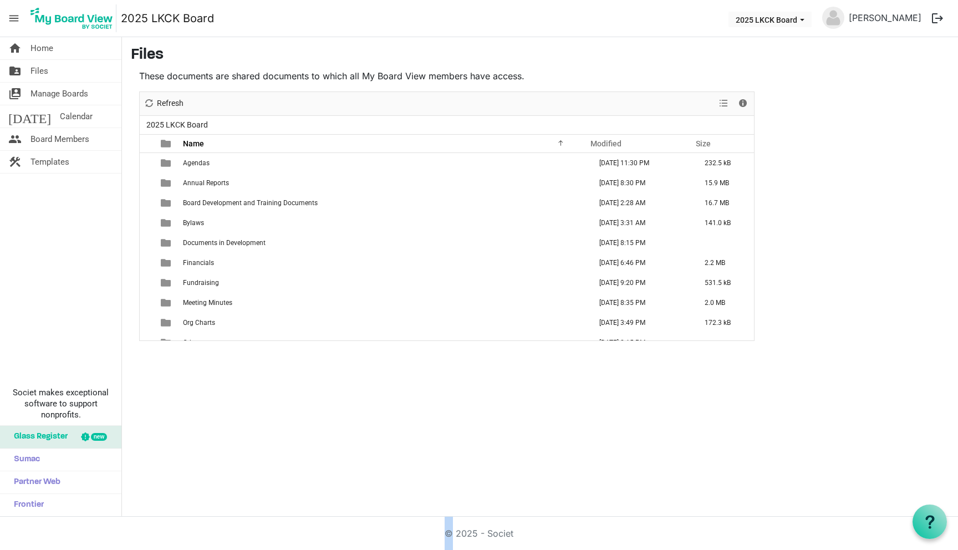
click at [176, 390] on div "home Home folder_shared Files switch_account Manage Boards [DATE] Calendar peop…" at bounding box center [479, 277] width 958 height 480
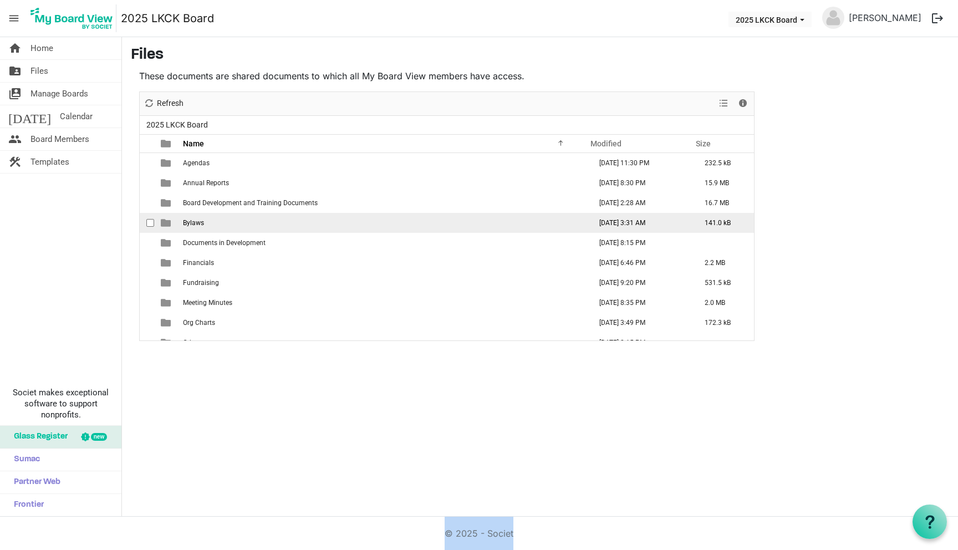
scroll to position [72, 0]
